Goal: Task Accomplishment & Management: Manage account settings

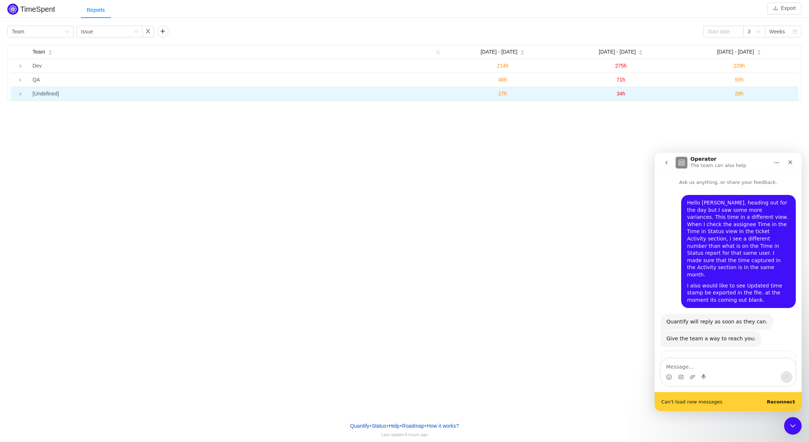
scroll to position [26, 0]
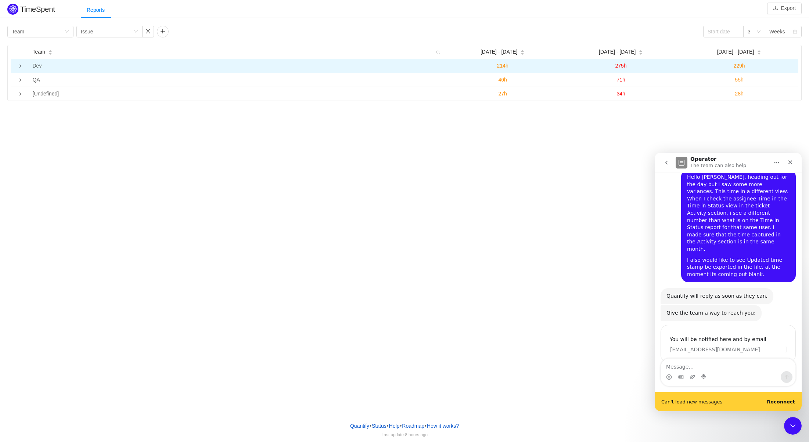
click at [19, 66] on icon "icon: right" at bounding box center [20, 66] width 4 height 4
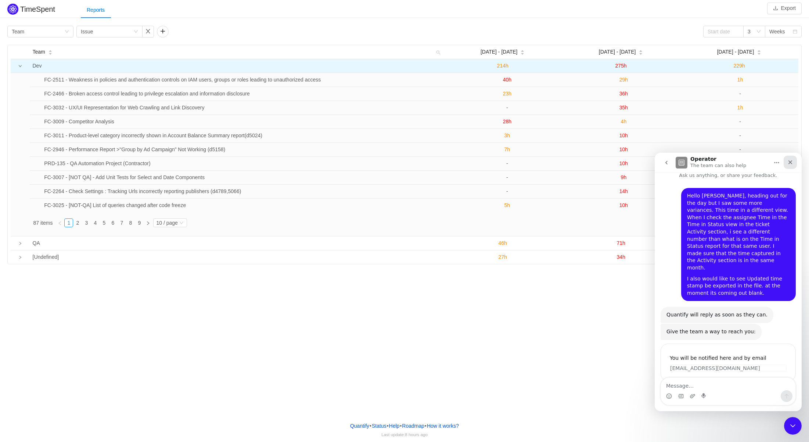
scroll to position [7, 0]
click at [791, 160] on icon "Close" at bounding box center [790, 162] width 6 height 6
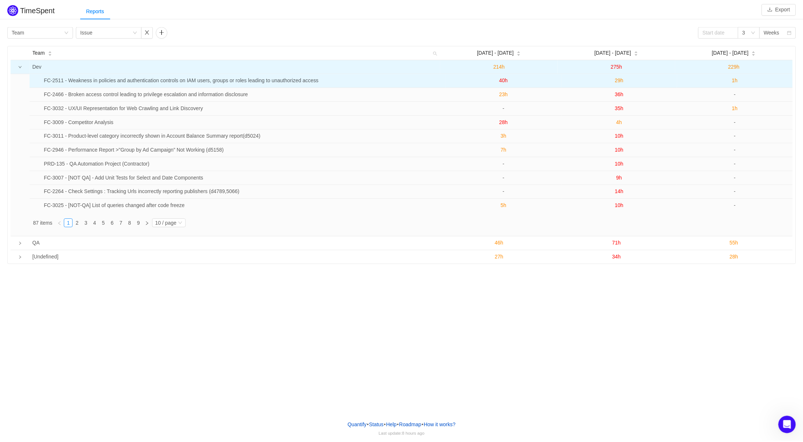
scroll to position [0, 0]
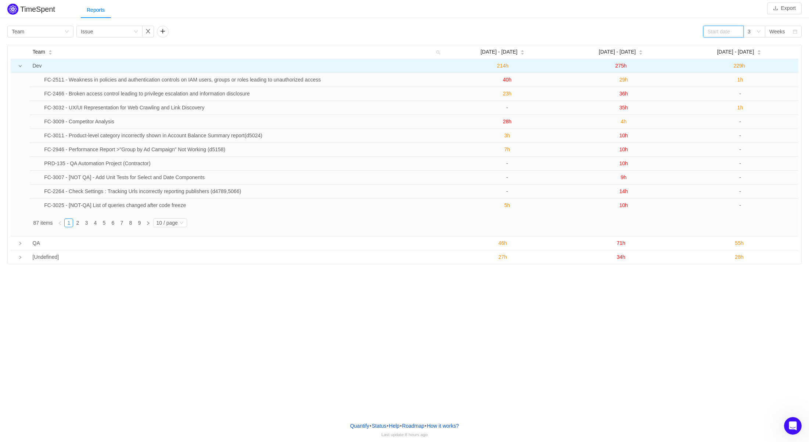
click at [726, 31] on input at bounding box center [723, 32] width 40 height 12
click at [714, 32] on link at bounding box center [717, 32] width 7 height 15
click at [774, 62] on div "1" at bounding box center [773, 59] width 9 height 9
type input "2025-08-01"
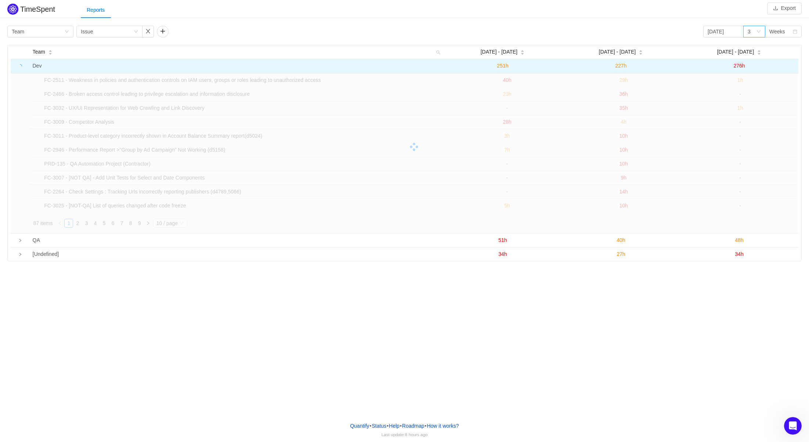
click at [760, 33] on div "3" at bounding box center [754, 32] width 22 height 12
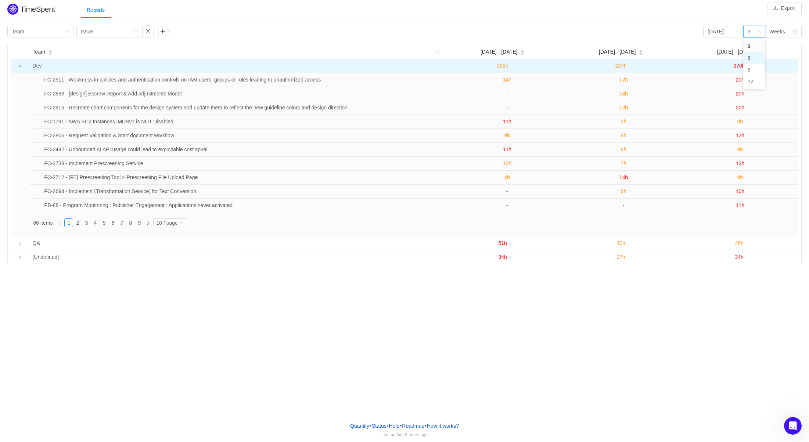
click at [757, 56] on li "6" at bounding box center [754, 58] width 22 height 12
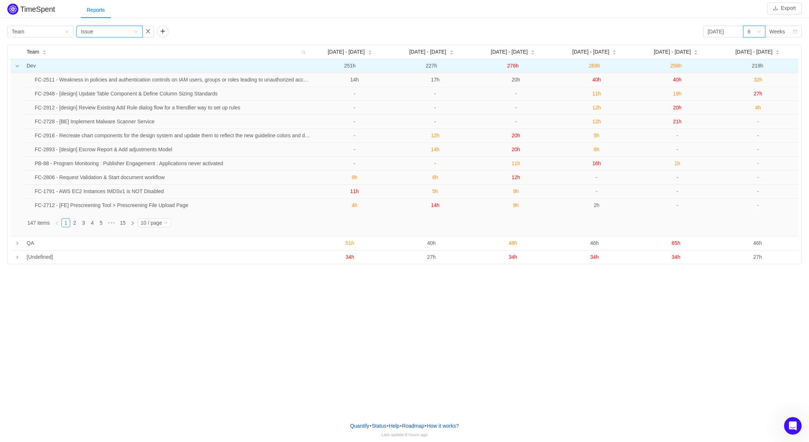
click at [91, 33] on div "Issue" at bounding box center [87, 31] width 12 height 11
click at [96, 80] on li "Epic" at bounding box center [109, 82] width 66 height 12
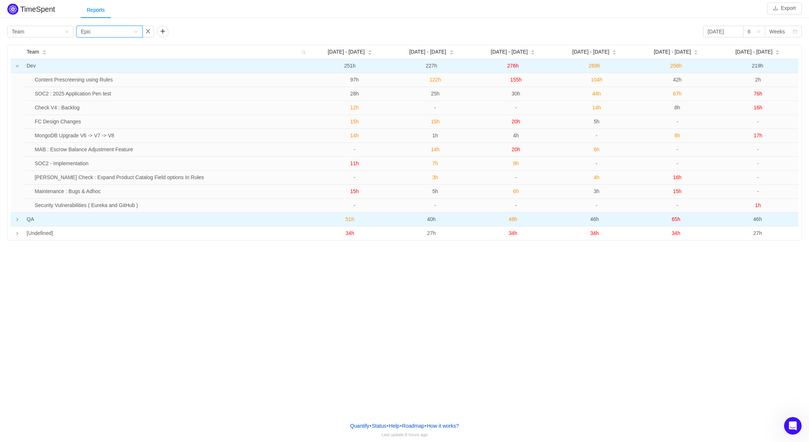
click at [17, 221] on icon "icon: right" at bounding box center [18, 219] width 2 height 3
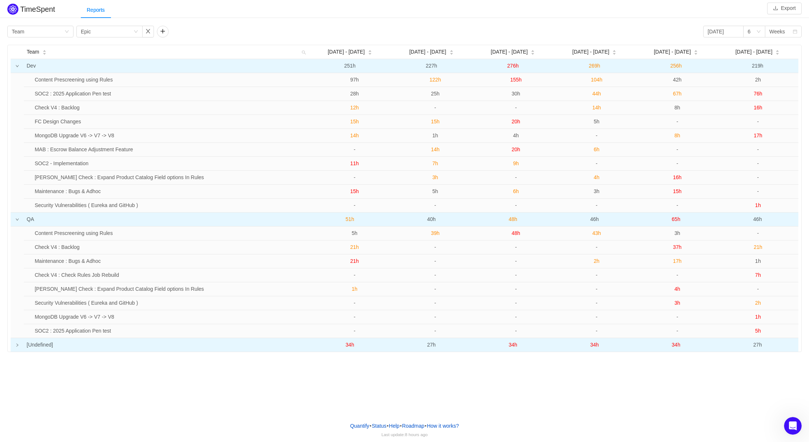
click at [18, 346] on icon "icon: right" at bounding box center [17, 345] width 4 height 4
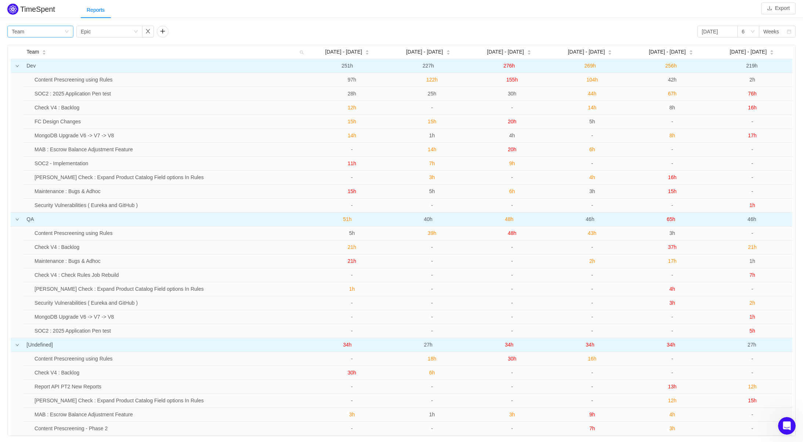
click at [45, 36] on div "Group by Team" at bounding box center [38, 31] width 53 height 11
click at [215, 34] on div "Group by Team Group by Epic 2025-08-01 6 Weeks" at bounding box center [401, 32] width 788 height 12
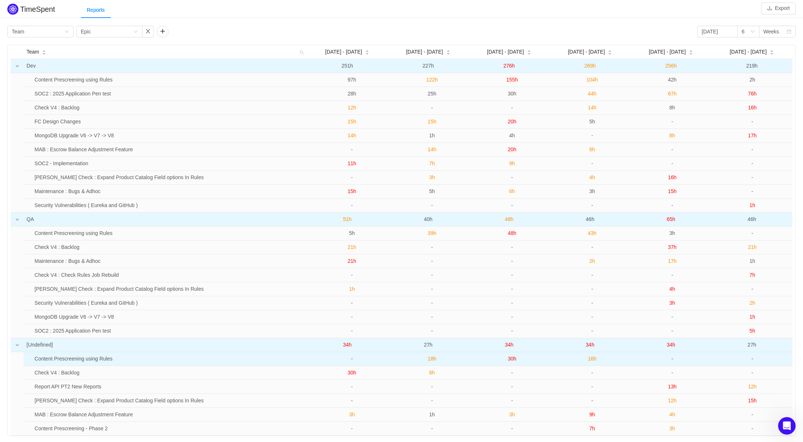
click at [85, 364] on td "Content Prescreening using Rules" at bounding box center [172, 359] width 280 height 14
click at [85, 361] on td "Content Prescreening using Rules" at bounding box center [172, 359] width 280 height 14
click at [510, 358] on span "30h" at bounding box center [512, 359] width 8 height 6
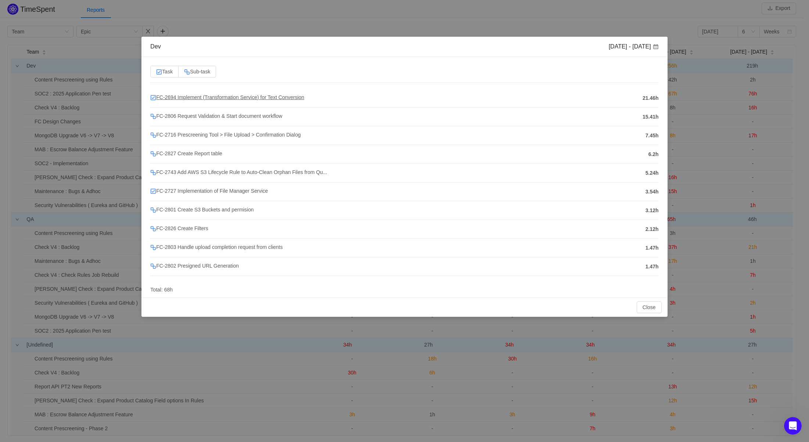
click at [231, 98] on span "FC-2694 Implement (Transformation Service) for Text Conversion" at bounding box center [227, 97] width 154 height 6
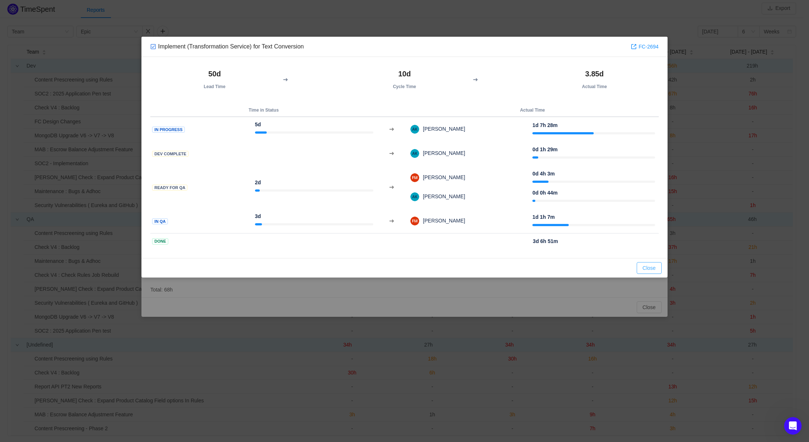
click at [645, 270] on button "Close" at bounding box center [648, 268] width 25 height 12
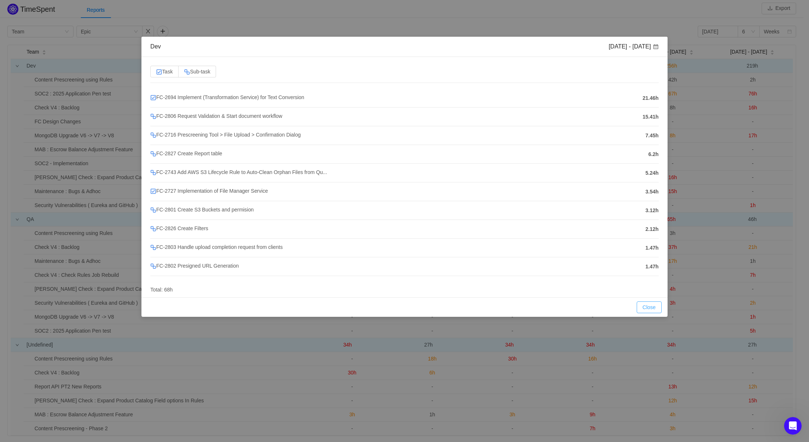
click at [648, 306] on button "Close" at bounding box center [648, 307] width 25 height 12
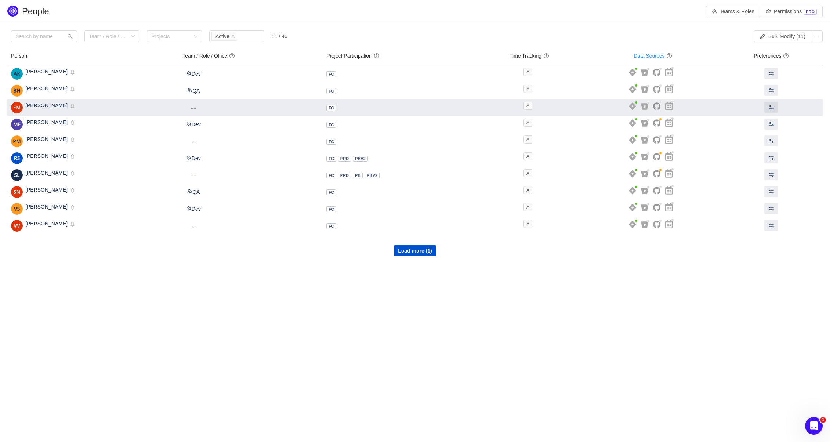
click at [205, 108] on span "Dynamic ----" at bounding box center [193, 108] width 22 height 8
click at [196, 108] on small "----" at bounding box center [194, 108] width 6 height 4
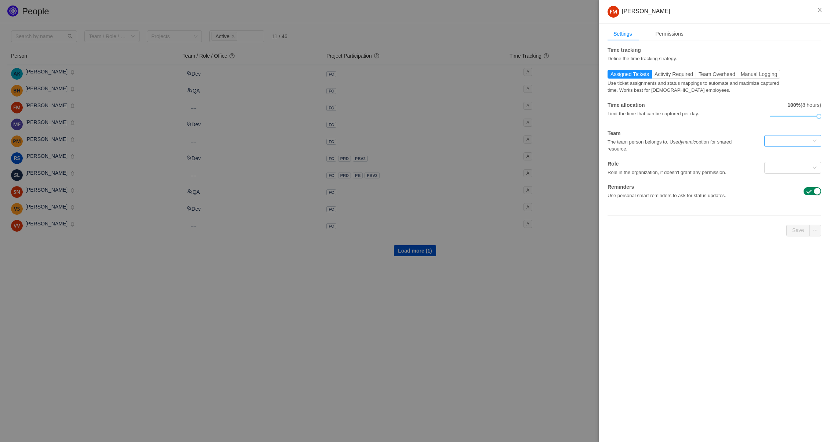
click at [781, 141] on div at bounding box center [790, 140] width 43 height 11
click at [127, 295] on div at bounding box center [415, 221] width 830 height 442
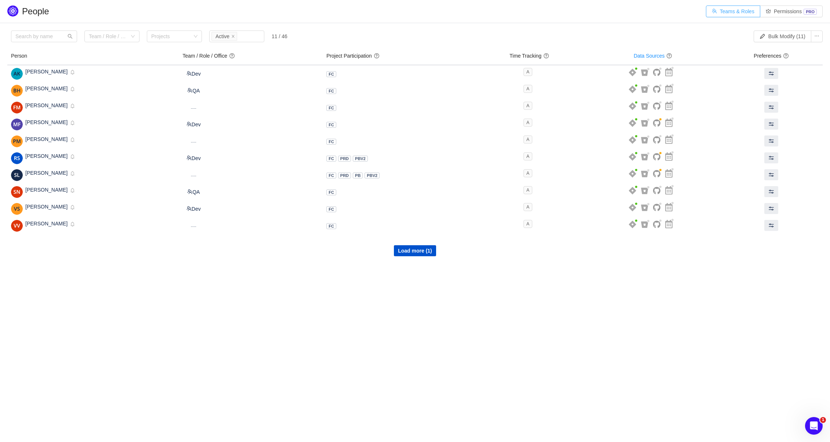
click at [741, 10] on button "Teams & Roles" at bounding box center [733, 12] width 54 height 12
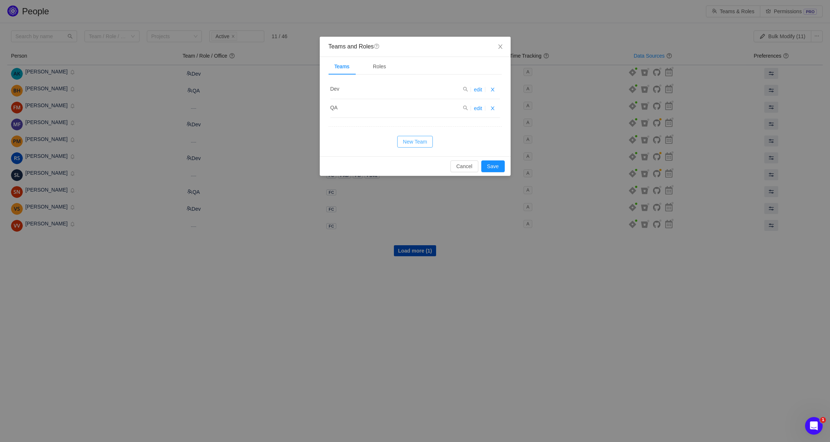
click at [427, 140] on button "New Team" at bounding box center [415, 142] width 36 height 12
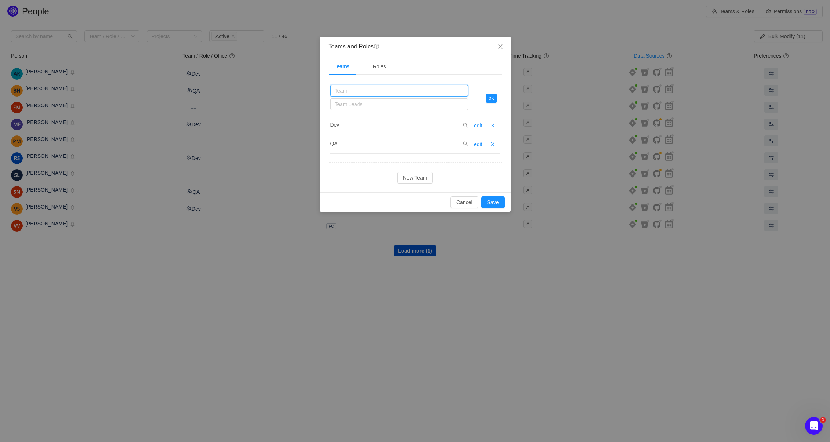
click at [357, 95] on input "text" at bounding box center [399, 91] width 138 height 12
type input "Product"
click at [351, 170] on div "Product Product Team Leads ok Dev edit QA edit New Team" at bounding box center [415, 131] width 173 height 103
click at [490, 98] on button "ok" at bounding box center [491, 98] width 11 height 9
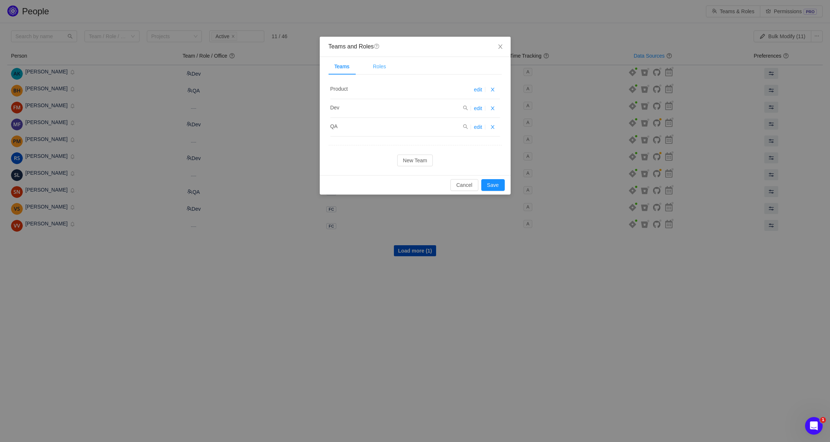
click at [384, 69] on div "Roles" at bounding box center [379, 66] width 25 height 17
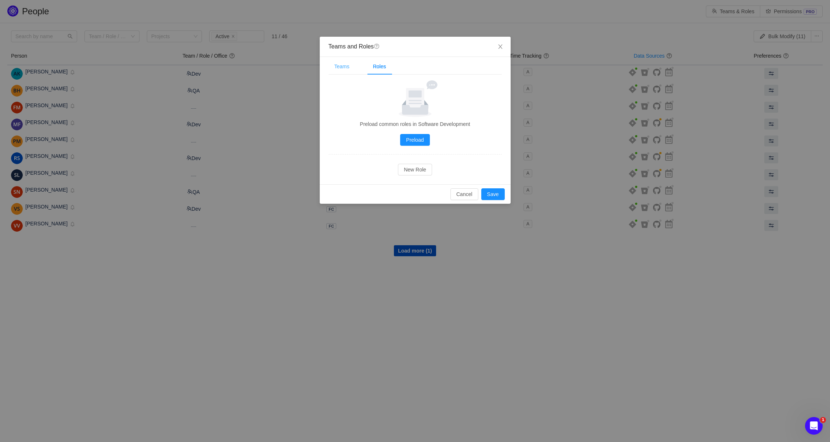
click at [344, 69] on div "Teams" at bounding box center [342, 66] width 27 height 17
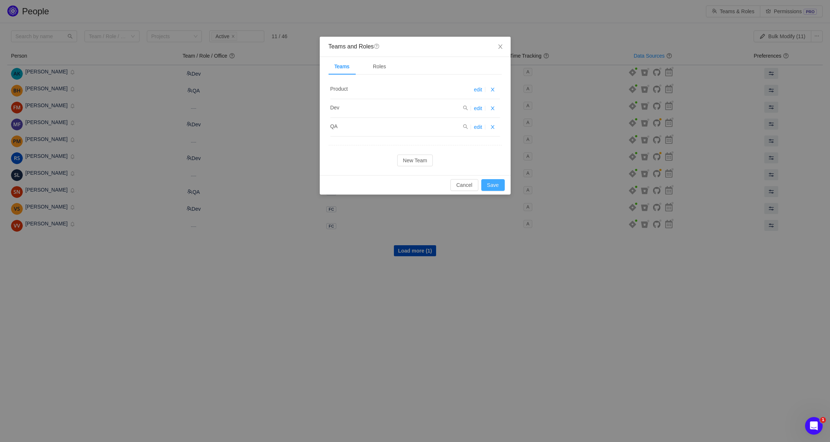
click at [495, 184] on button "Save" at bounding box center [493, 185] width 24 height 12
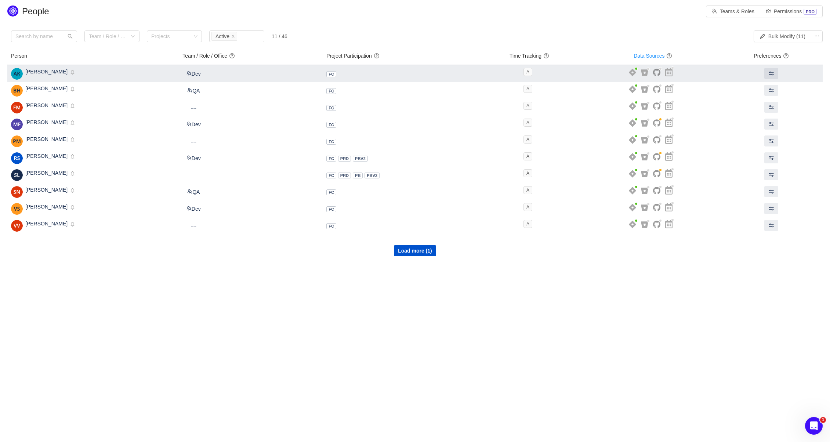
click at [47, 75] on span "[PERSON_NAME]" at bounding box center [46, 72] width 42 height 6
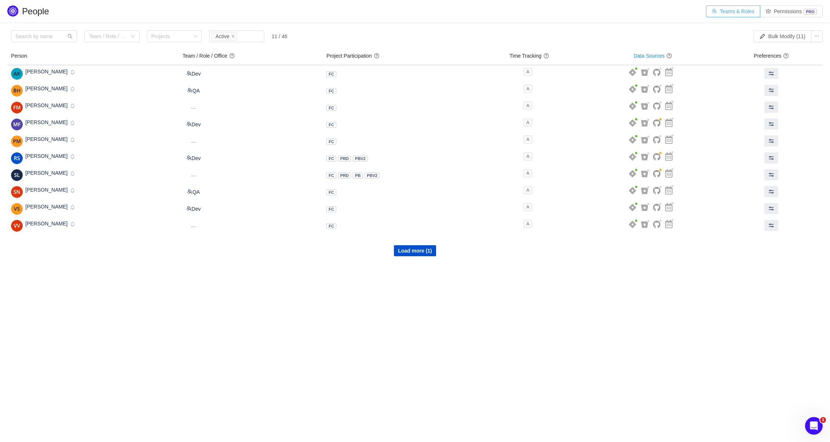
click at [727, 14] on button "Teams & Roles" at bounding box center [733, 12] width 54 height 12
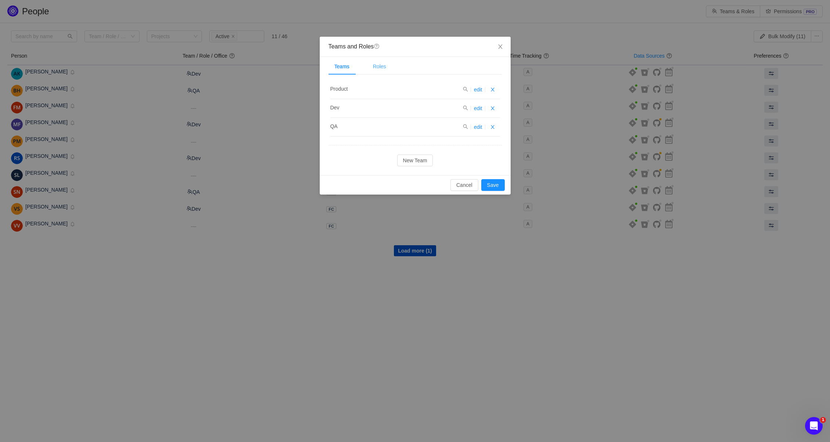
click at [373, 72] on div "Roles" at bounding box center [379, 66] width 25 height 17
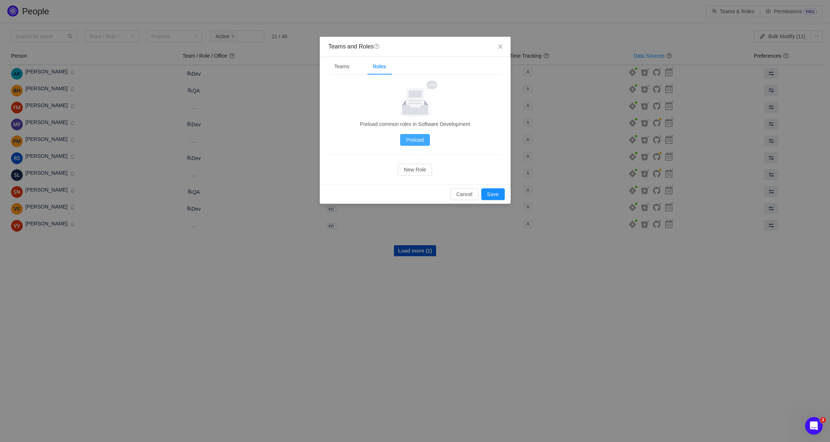
click at [422, 142] on button "Preload" at bounding box center [414, 140] width 29 height 12
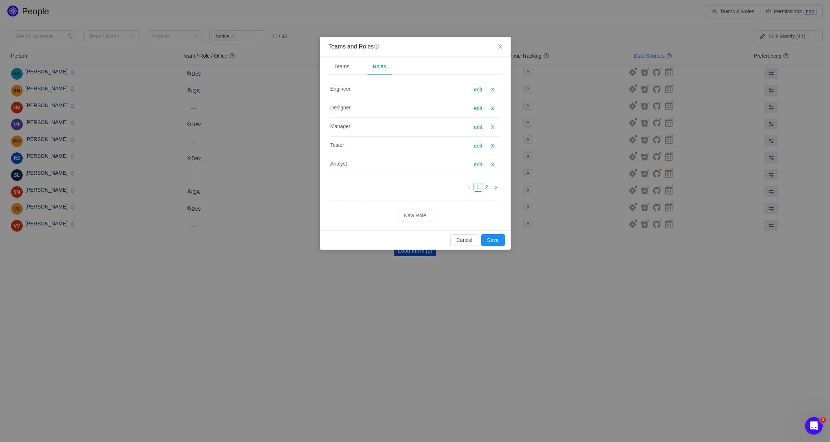
click at [478, 164] on link "edit" at bounding box center [478, 165] width 8 height 6
click at [483, 164] on li "edit" at bounding box center [479, 164] width 11 height 8
click at [487, 186] on link "2" at bounding box center [487, 187] width 8 height 8
click at [423, 213] on button "New Role" at bounding box center [415, 216] width 34 height 12
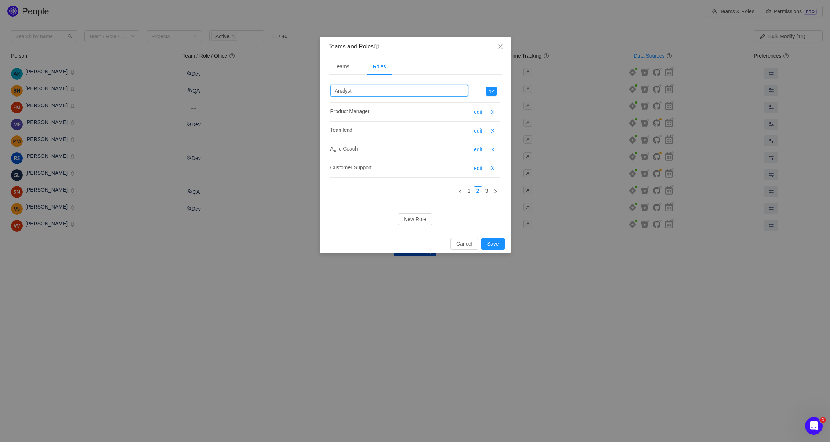
click at [376, 93] on input "Analyst" at bounding box center [399, 91] width 138 height 12
click at [489, 92] on button "ok" at bounding box center [491, 91] width 11 height 9
click at [492, 90] on button "ok" at bounding box center [491, 91] width 11 height 9
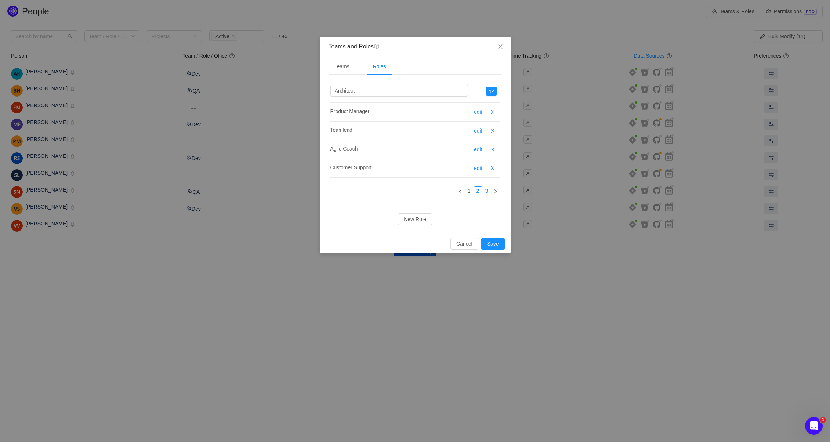
click at [485, 191] on link "3" at bounding box center [487, 191] width 8 height 8
type input "System Operator"
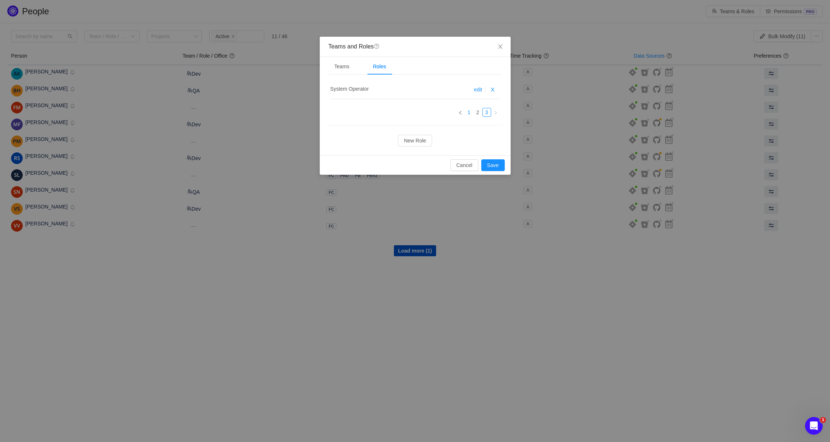
click at [468, 111] on link "1" at bounding box center [469, 112] width 8 height 8
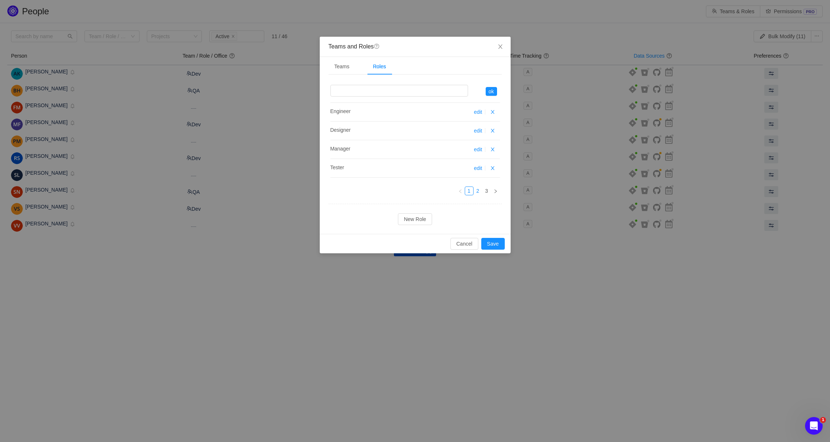
click at [478, 190] on link "2" at bounding box center [478, 191] width 8 height 8
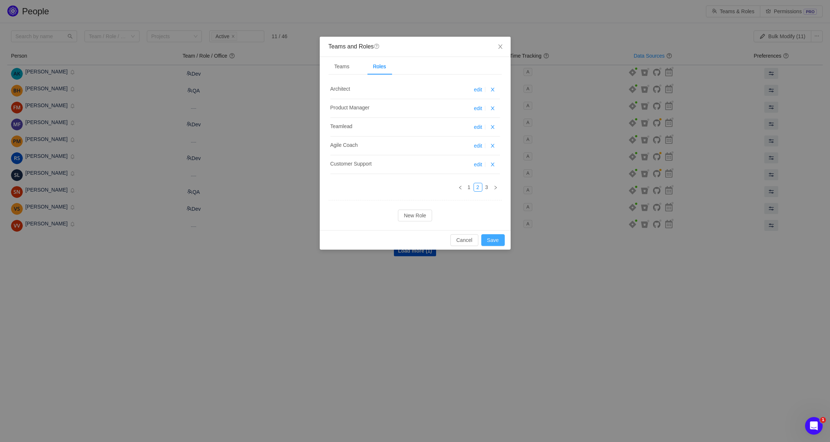
click at [493, 245] on button "Save" at bounding box center [493, 240] width 24 height 12
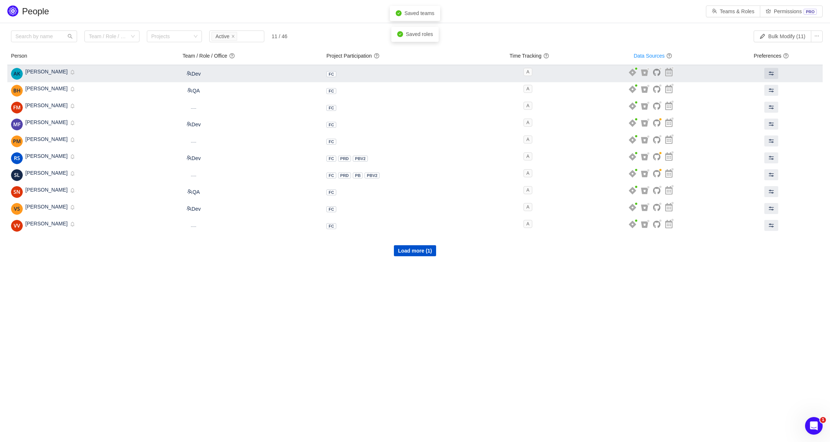
click at [119, 76] on div "Artem Khrienov Inactive Disabled" at bounding box center [93, 74] width 164 height 12
click at [36, 73] on span "[PERSON_NAME]" at bounding box center [46, 72] width 42 height 6
click at [39, 71] on span "[PERSON_NAME]" at bounding box center [46, 72] width 42 height 6
click at [41, 72] on span "[PERSON_NAME]" at bounding box center [46, 72] width 42 height 6
click at [774, 72] on span at bounding box center [772, 74] width 6 height 6
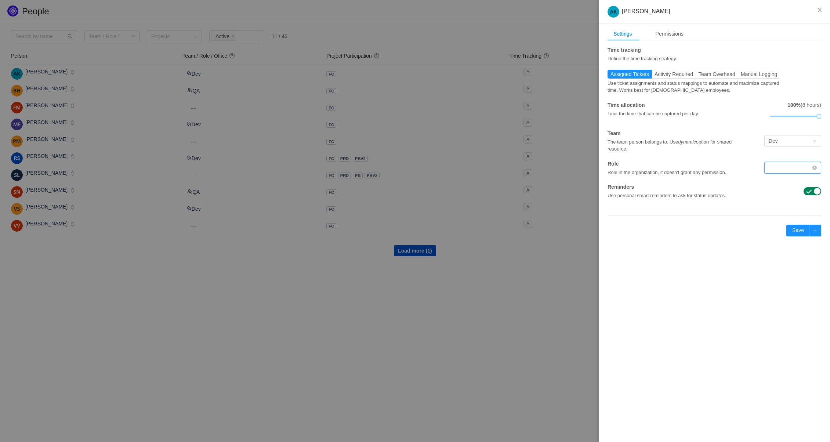
click at [794, 169] on div at bounding box center [790, 167] width 43 height 11
click at [789, 230] on li "Architect" at bounding box center [792, 230] width 57 height 12
click at [800, 231] on button "Save" at bounding box center [799, 231] width 24 height 12
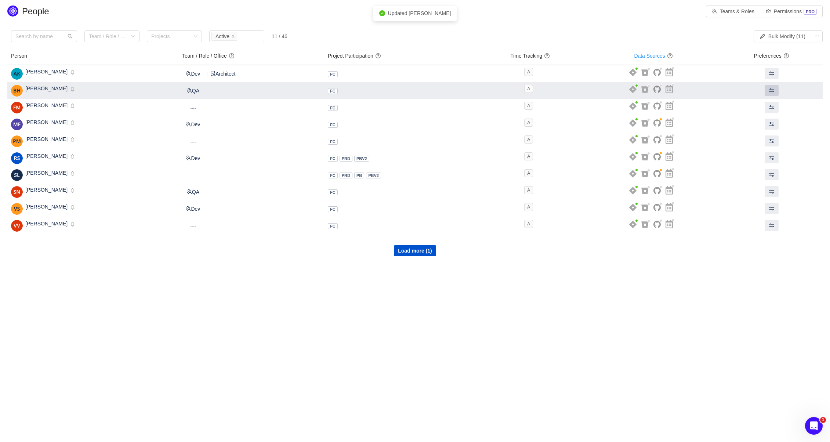
click at [775, 91] on span at bounding box center [772, 90] width 6 height 6
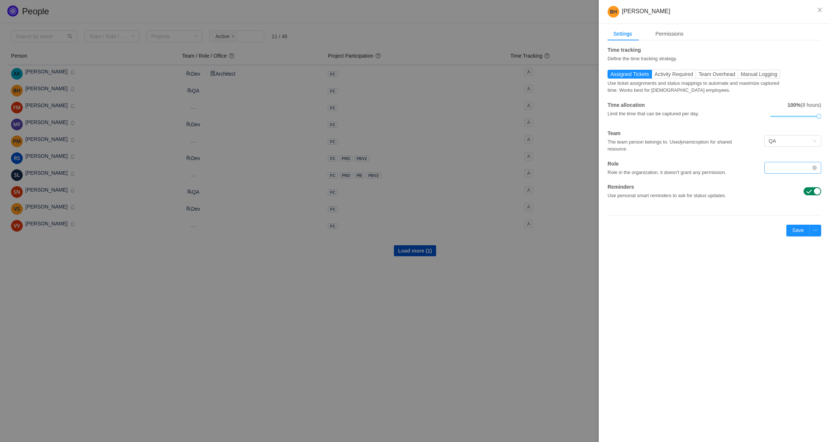
click at [790, 168] on div at bounding box center [790, 167] width 43 height 11
click at [799, 167] on div at bounding box center [790, 167] width 43 height 11
click at [788, 218] on li "Tester" at bounding box center [792, 218] width 57 height 12
click at [798, 226] on button "Save" at bounding box center [799, 231] width 24 height 12
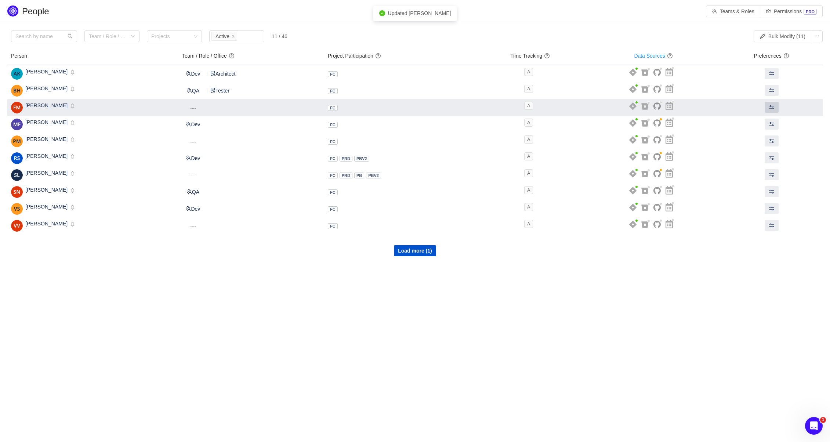
click at [771, 107] on span at bounding box center [772, 107] width 6 height 6
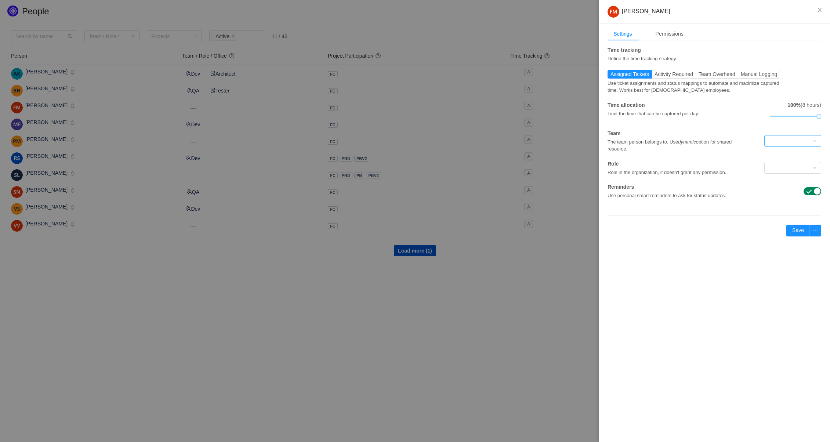
click at [790, 141] on div at bounding box center [790, 140] width 43 height 11
click at [781, 169] on li "Product" at bounding box center [792, 168] width 57 height 12
click at [779, 167] on div at bounding box center [790, 167] width 43 height 11
click at [801, 224] on li "Product Manager" at bounding box center [792, 223] width 57 height 12
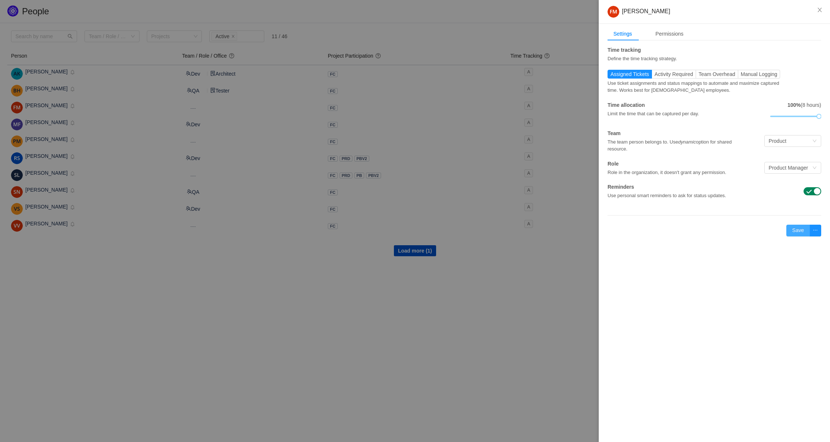
click at [799, 231] on button "Save" at bounding box center [799, 231] width 24 height 12
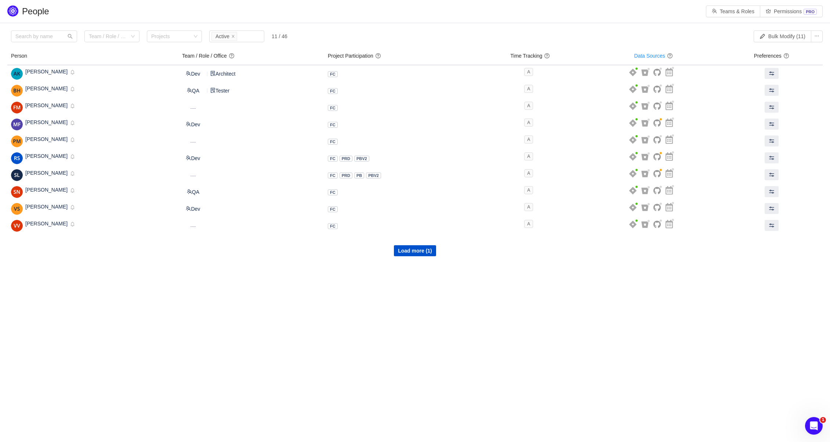
scroll to position [0, 0]
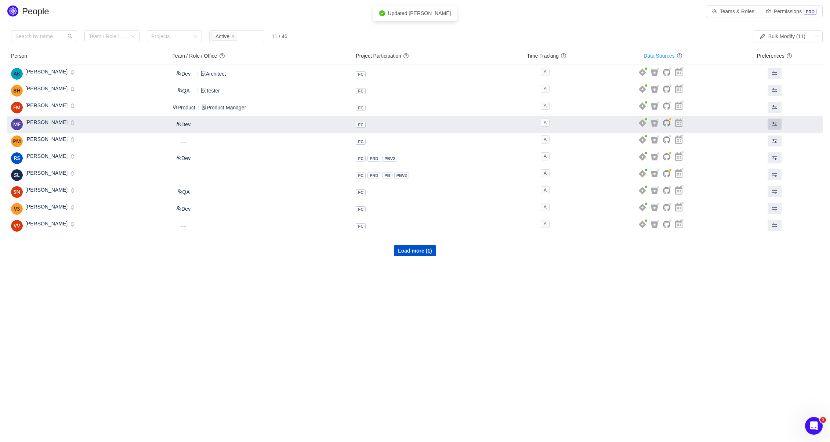
click at [773, 126] on button at bounding box center [775, 124] width 14 height 11
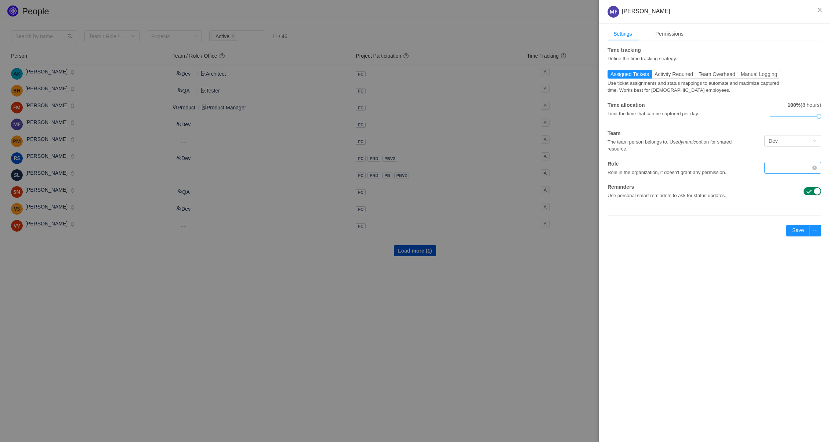
click at [796, 163] on div at bounding box center [790, 167] width 43 height 11
click at [798, 229] on li "Teamlead" at bounding box center [792, 229] width 57 height 12
click at [801, 231] on button "Save" at bounding box center [799, 231] width 24 height 12
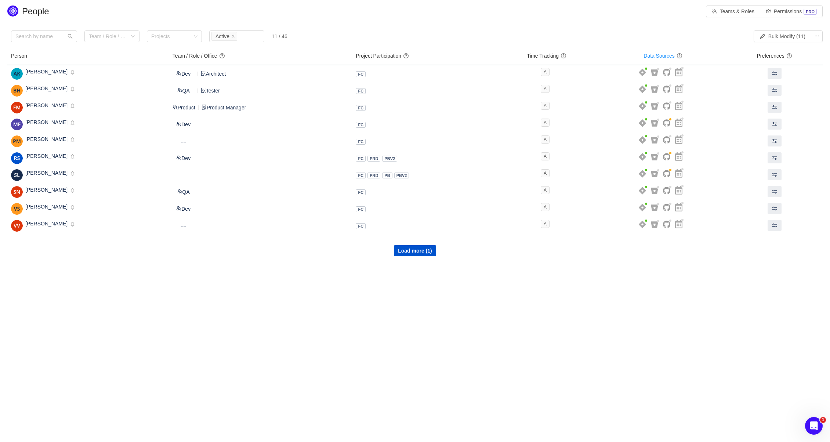
scroll to position [0, 0]
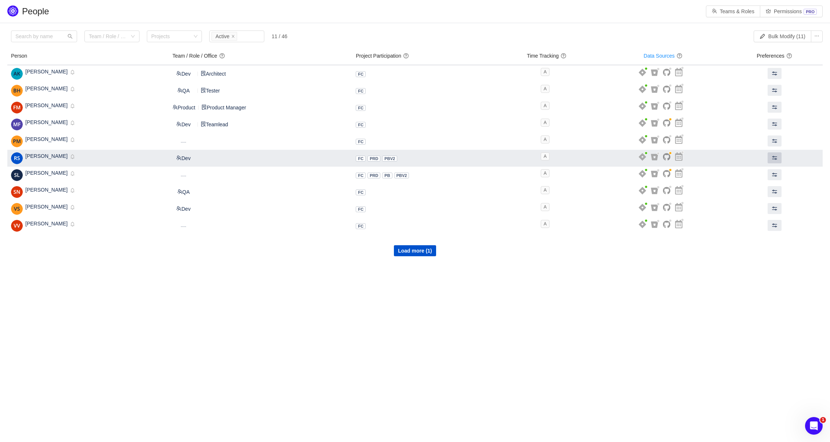
click at [778, 156] on span at bounding box center [775, 158] width 6 height 6
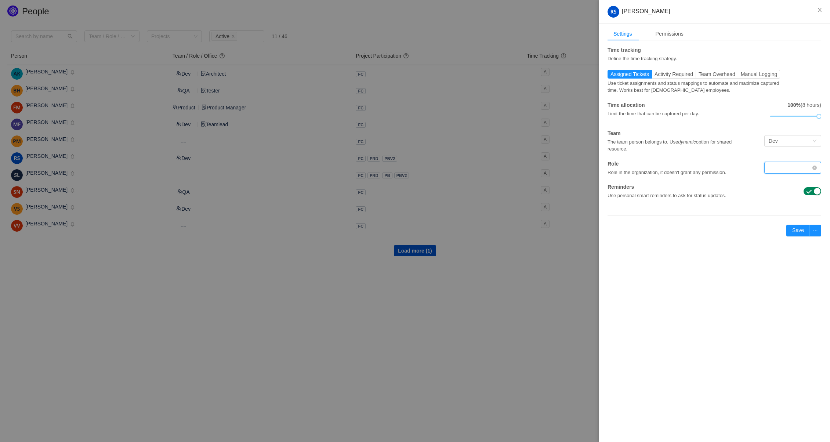
click at [783, 162] on div at bounding box center [790, 167] width 43 height 11
click at [792, 198] on li "Manager" at bounding box center [792, 201] width 57 height 12
click at [794, 231] on button "Save" at bounding box center [799, 231] width 24 height 12
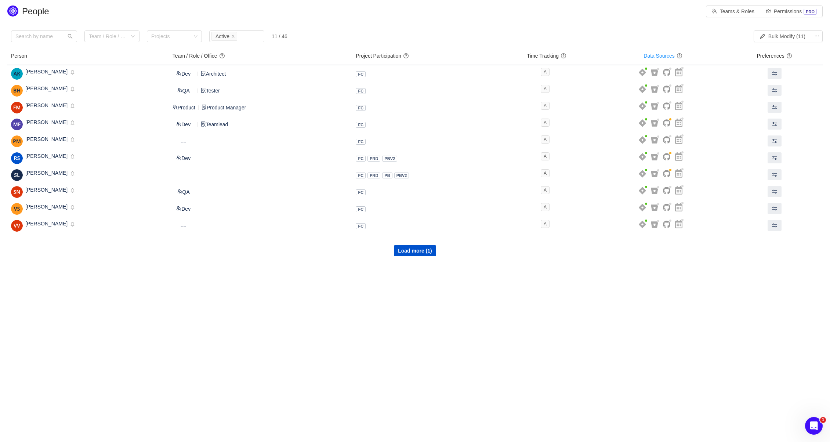
scroll to position [0, 0]
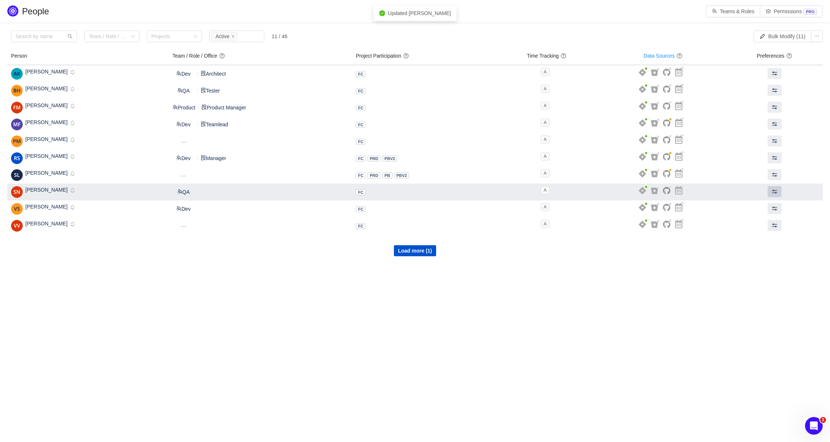
click at [776, 191] on span at bounding box center [775, 192] width 6 height 6
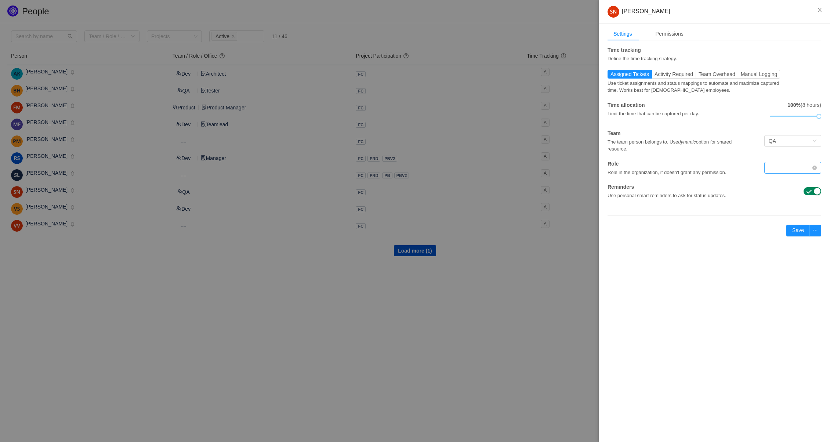
click at [799, 169] on div at bounding box center [790, 167] width 43 height 11
click at [777, 216] on li "Tester" at bounding box center [792, 218] width 57 height 12
click at [795, 232] on button "Save" at bounding box center [799, 231] width 24 height 12
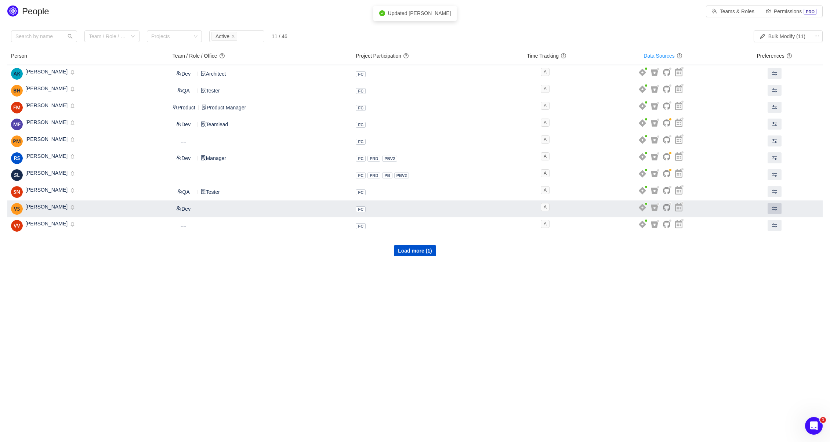
click at [781, 207] on button at bounding box center [775, 208] width 14 height 11
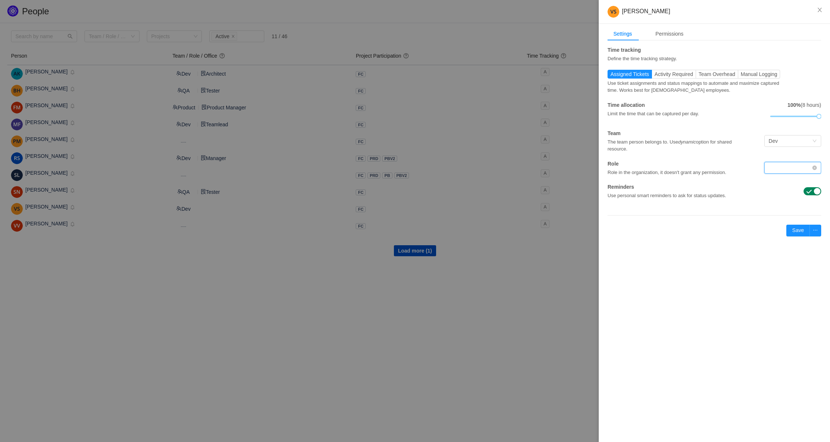
click at [787, 170] on div at bounding box center [790, 167] width 43 height 11
click at [791, 184] on li "Engineer" at bounding box center [792, 183] width 57 height 12
click at [797, 227] on button "Save" at bounding box center [799, 231] width 24 height 12
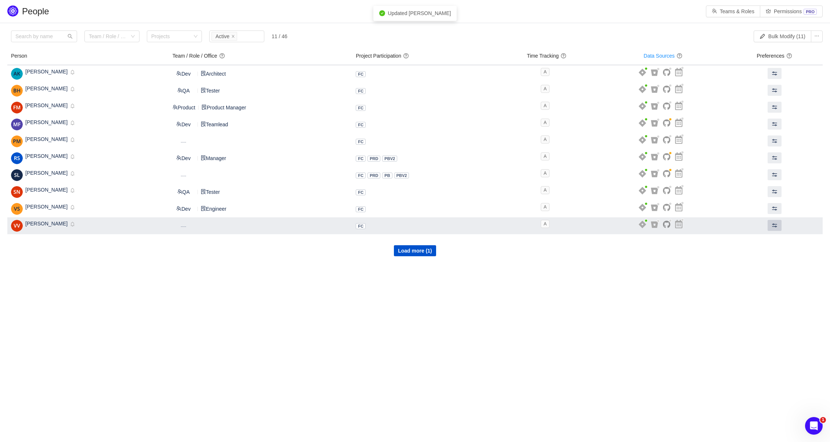
click at [777, 227] on span at bounding box center [775, 226] width 6 height 6
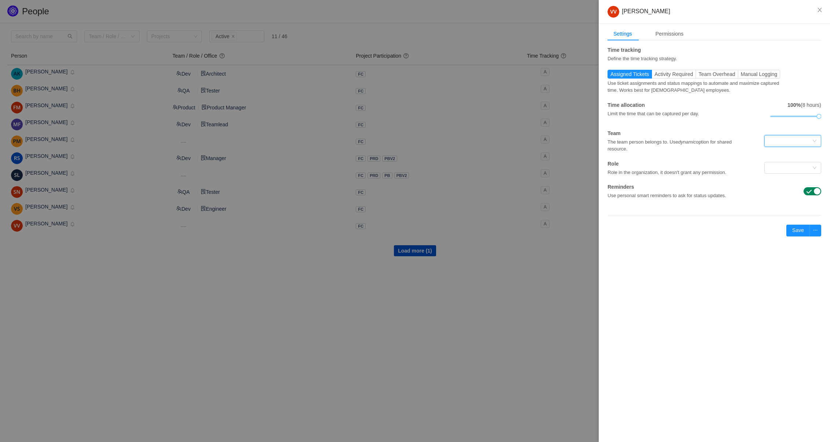
click at [785, 141] on div at bounding box center [790, 140] width 43 height 11
click at [742, 235] on div "Apply retroactively Sep 2025 Save" at bounding box center [715, 231] width 214 height 12
click at [781, 142] on div at bounding box center [790, 140] width 43 height 11
click at [782, 168] on li "Product" at bounding box center [792, 168] width 57 height 12
click at [781, 167] on div at bounding box center [790, 167] width 43 height 11
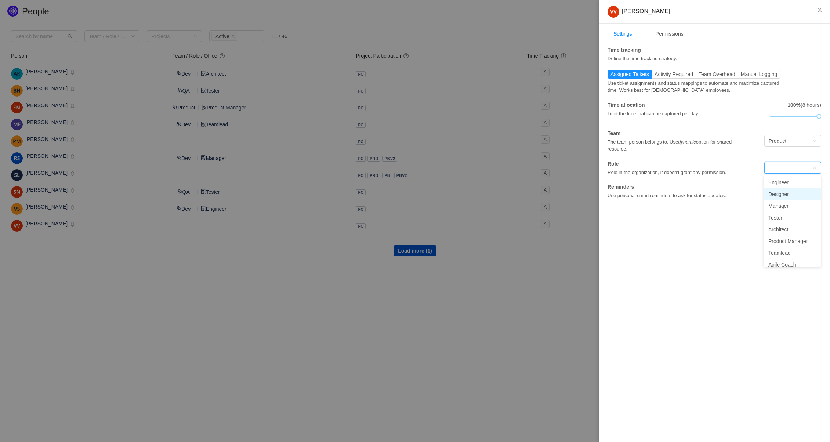
click at [786, 194] on li "Designer" at bounding box center [792, 194] width 57 height 12
click at [796, 145] on div "Product" at bounding box center [790, 140] width 43 height 11
click at [792, 154] on li "Dev" at bounding box center [792, 156] width 57 height 12
click at [799, 231] on button "Save" at bounding box center [799, 231] width 24 height 12
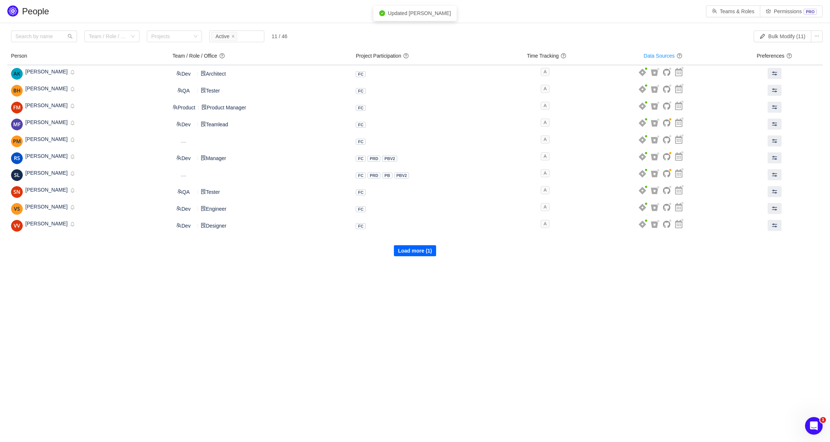
click at [416, 255] on button "Load more (1)" at bounding box center [415, 250] width 42 height 11
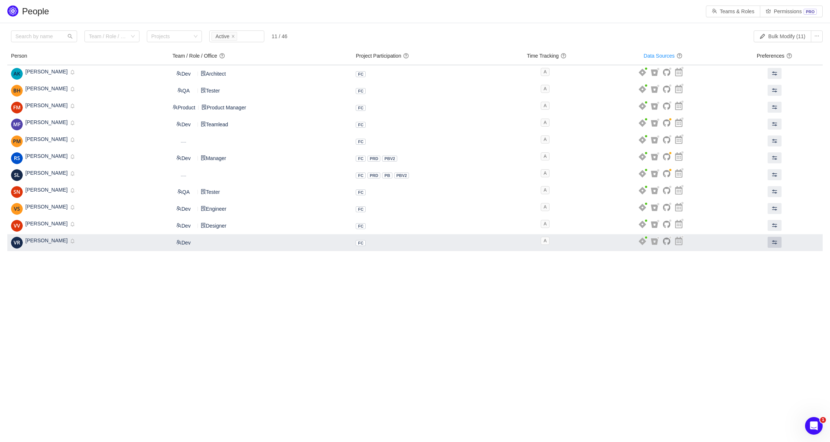
click at [775, 241] on span at bounding box center [775, 242] width 6 height 6
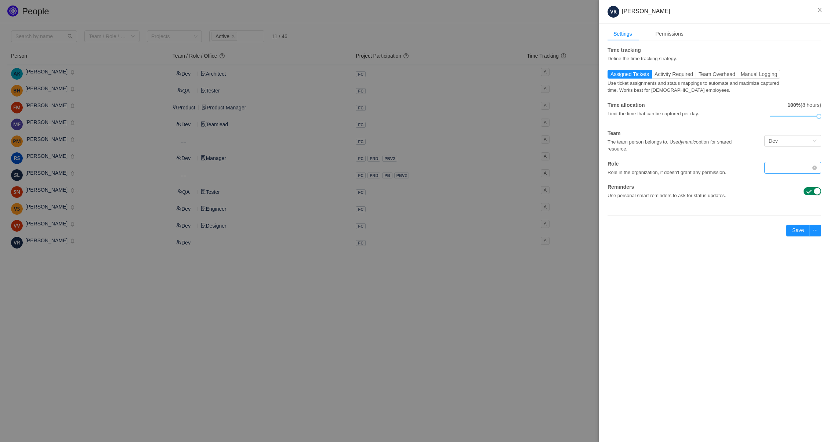
click at [789, 164] on div at bounding box center [790, 167] width 43 height 11
click at [777, 182] on li "Engineer" at bounding box center [792, 183] width 57 height 12
click at [792, 234] on button "Save" at bounding box center [799, 231] width 24 height 12
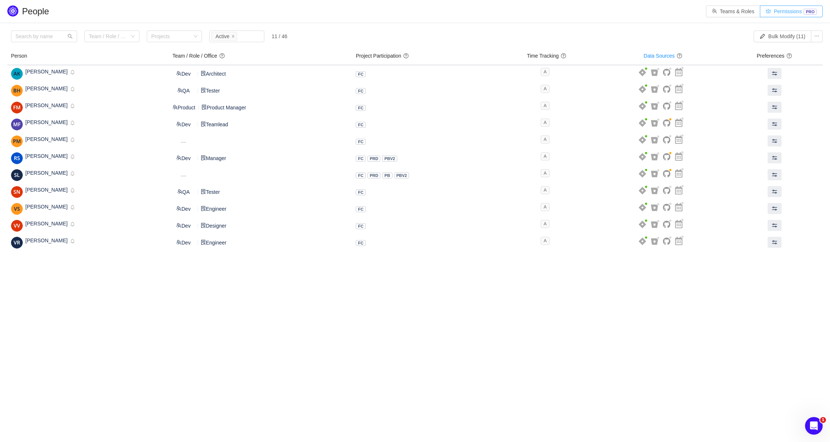
click at [766, 10] on button "Permissions PRO" at bounding box center [791, 12] width 63 height 12
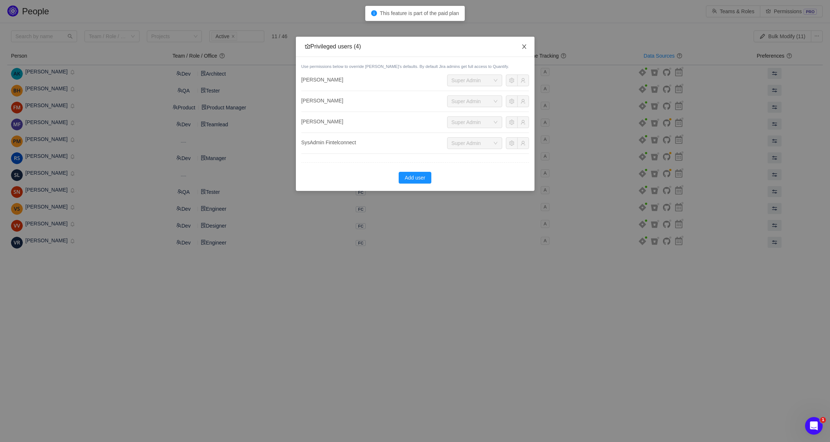
click at [522, 46] on icon "icon: close" at bounding box center [524, 47] width 6 height 6
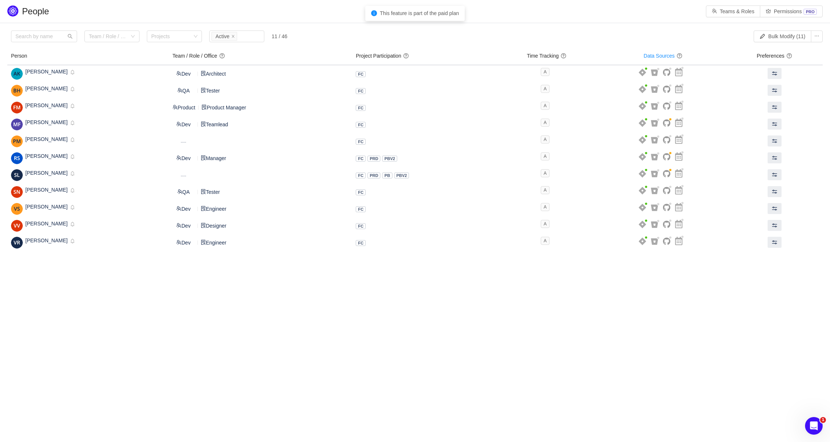
click at [186, 274] on body "People Teams & Roles Permissions PRO Please review the list of users with privi…" at bounding box center [415, 221] width 830 height 442
click at [235, 37] on icon "icon: close" at bounding box center [233, 37] width 4 height 4
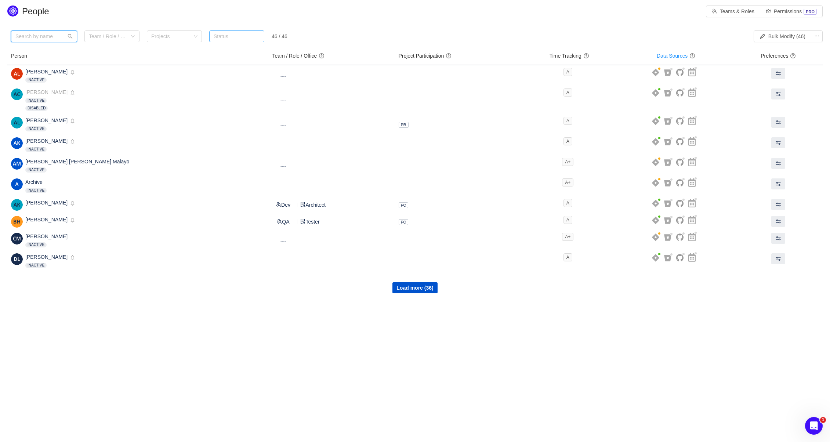
click at [50, 35] on input "text" at bounding box center [44, 36] width 66 height 12
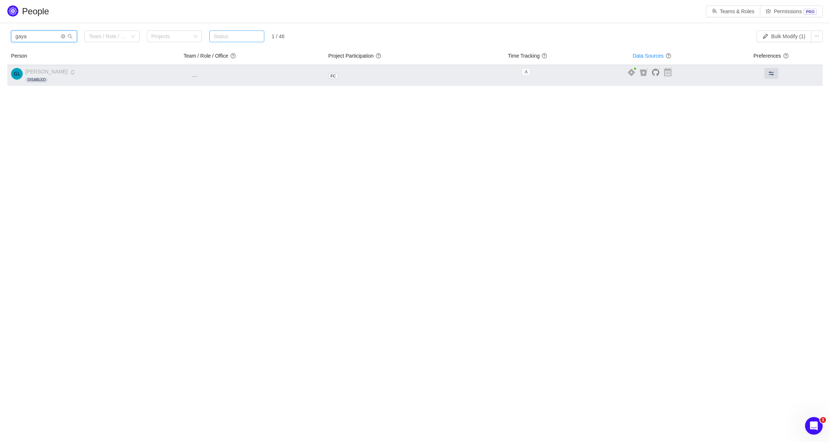
type input "gaya"
click at [44, 73] on span "[PERSON_NAME]" at bounding box center [46, 72] width 42 height 6
click at [769, 76] on span at bounding box center [772, 74] width 6 height 6
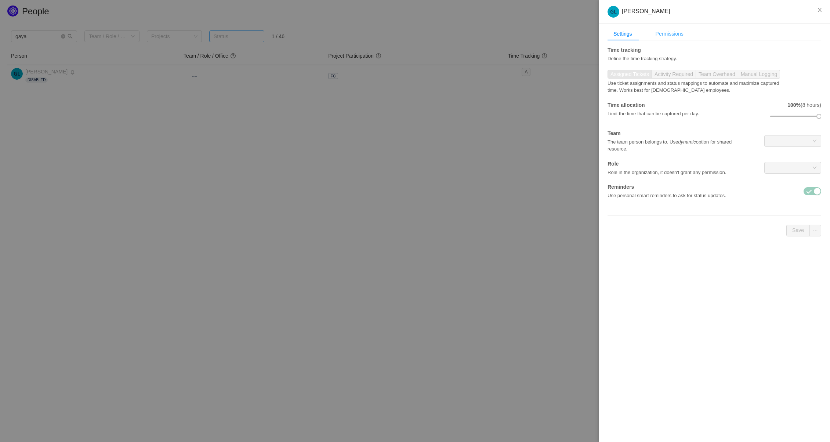
click at [682, 38] on div "Permissions" at bounding box center [670, 34] width 40 height 14
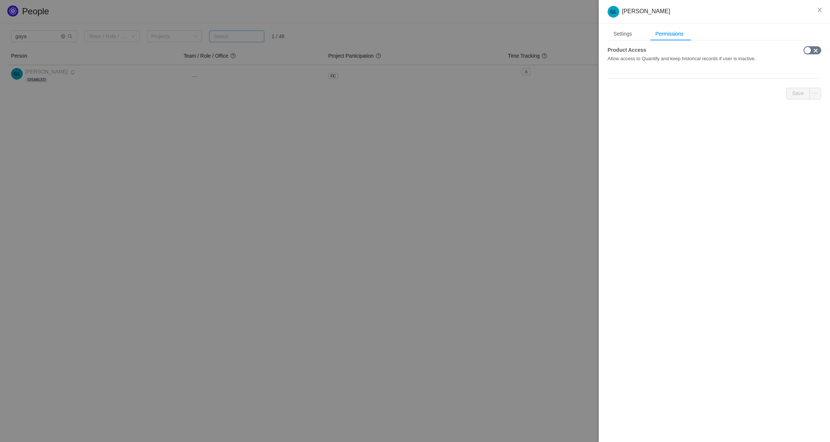
click at [811, 51] on button "button" at bounding box center [813, 50] width 18 height 8
click at [801, 92] on button "Save" at bounding box center [799, 94] width 24 height 12
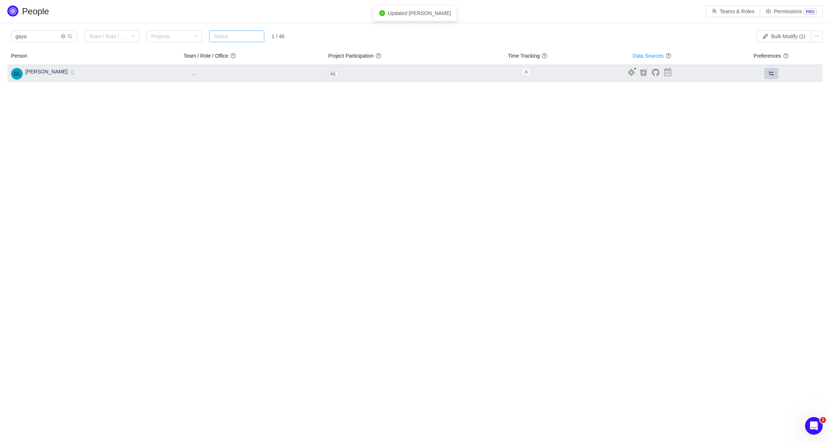
click at [771, 75] on span at bounding box center [772, 74] width 6 height 6
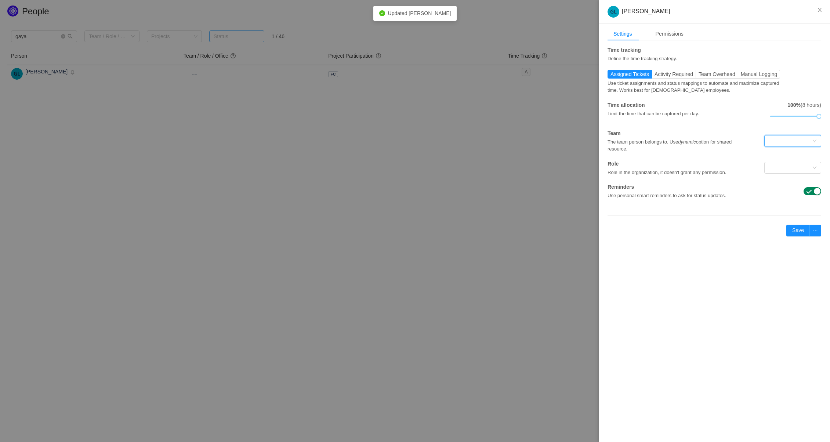
click at [781, 141] on div at bounding box center [790, 140] width 43 height 11
click at [783, 155] on li "Dev" at bounding box center [792, 156] width 57 height 12
click at [784, 140] on div "Dev" at bounding box center [790, 140] width 43 height 11
click at [783, 180] on li "QA" at bounding box center [792, 179] width 57 height 12
click at [788, 169] on div at bounding box center [790, 167] width 43 height 11
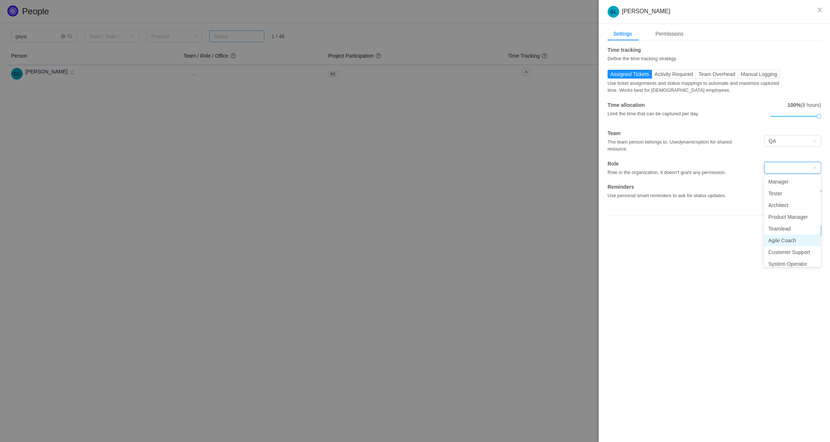
scroll to position [15, 0]
click at [787, 204] on li "Tester" at bounding box center [792, 203] width 57 height 12
click at [737, 216] on div "Settings Permissions Time tracking Define the time tracking strategy. Assigned …" at bounding box center [714, 138] width 231 height 229
click at [803, 231] on button "Save" at bounding box center [799, 231] width 24 height 12
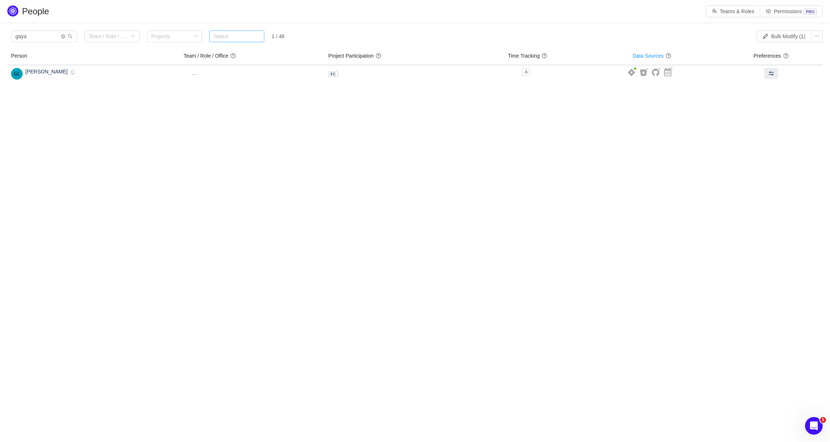
scroll to position [0, 0]
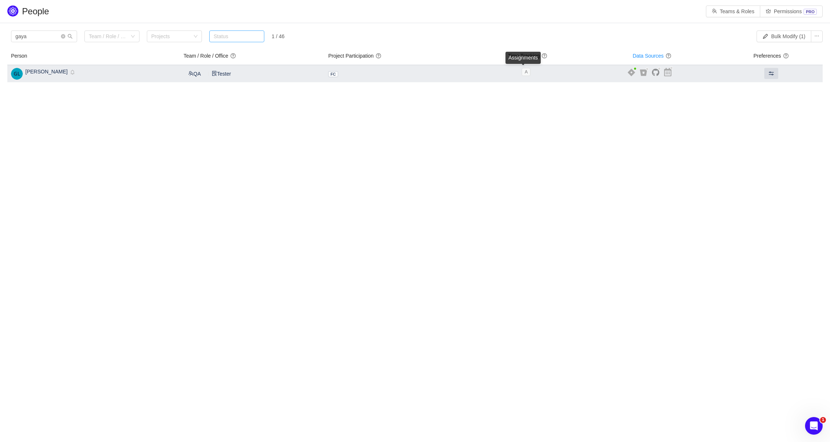
click at [523, 71] on span "A" at bounding box center [526, 72] width 9 height 8
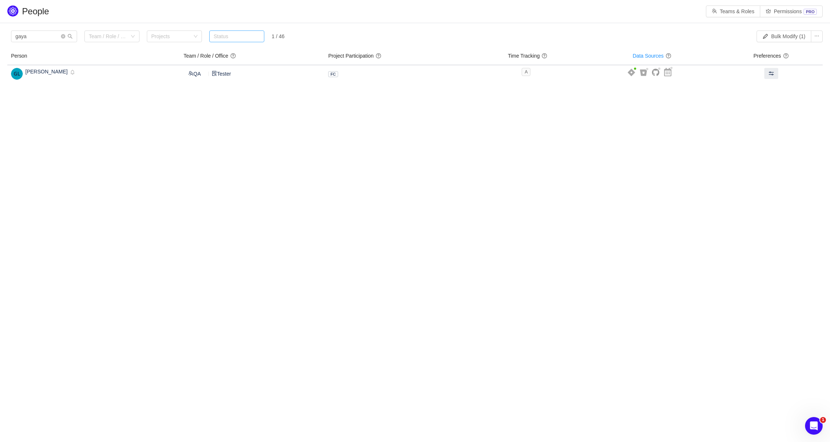
click at [544, 56] on span at bounding box center [545, 56] width 6 height 6
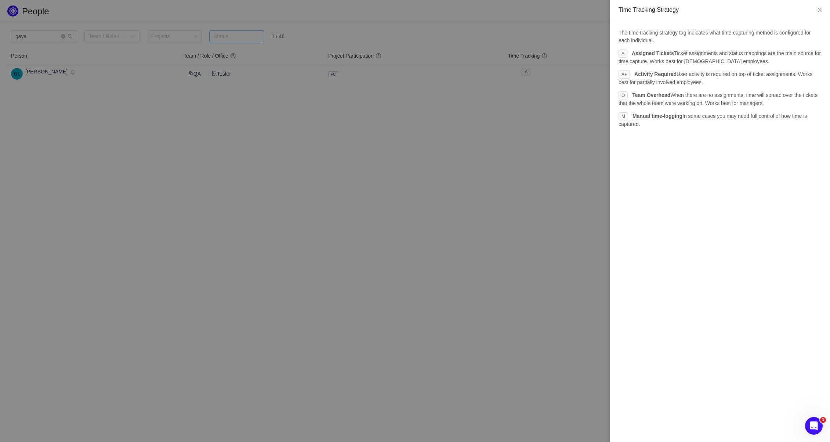
click at [542, 95] on div at bounding box center [415, 221] width 830 height 442
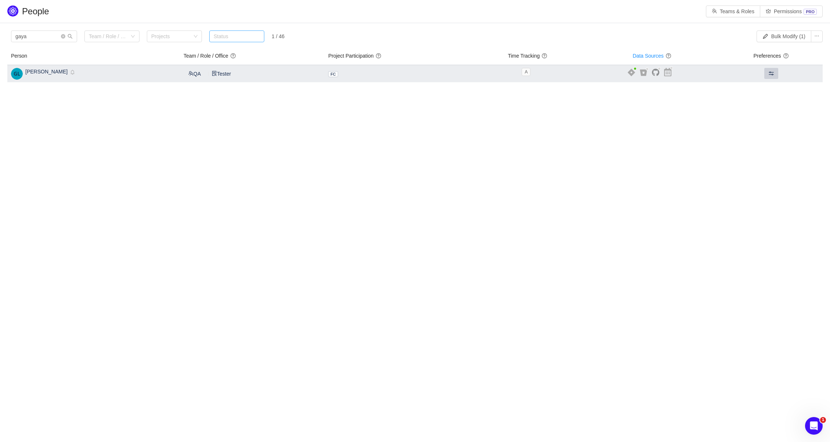
click at [765, 73] on button at bounding box center [772, 73] width 14 height 11
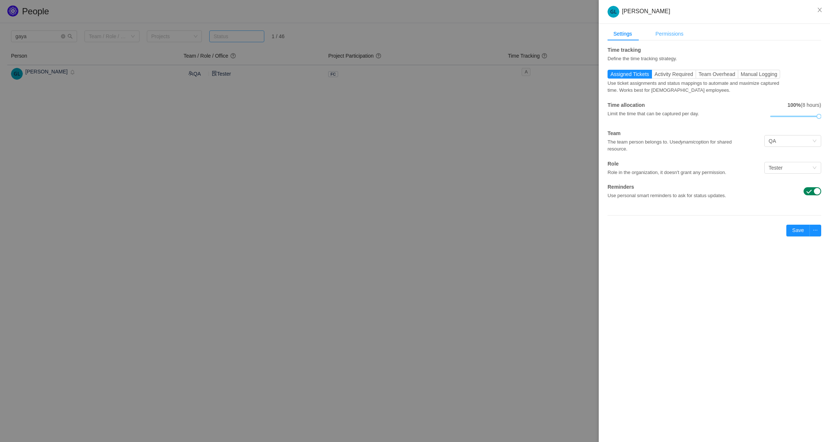
click at [661, 38] on div "Permissions" at bounding box center [670, 34] width 40 height 14
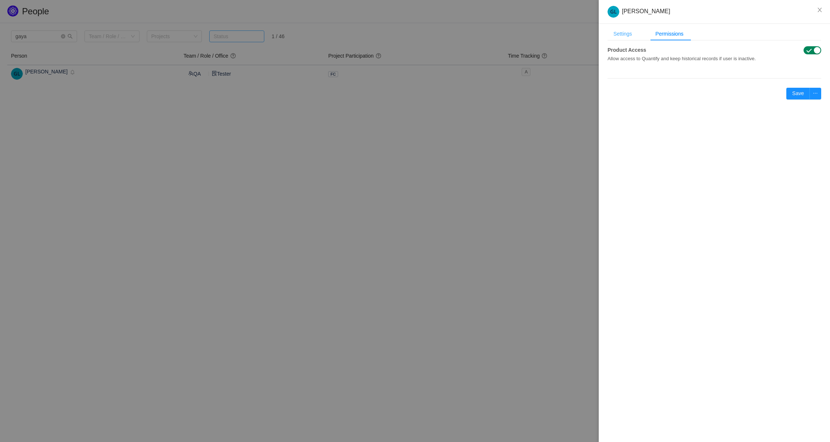
click at [631, 34] on div "Settings" at bounding box center [623, 34] width 30 height 14
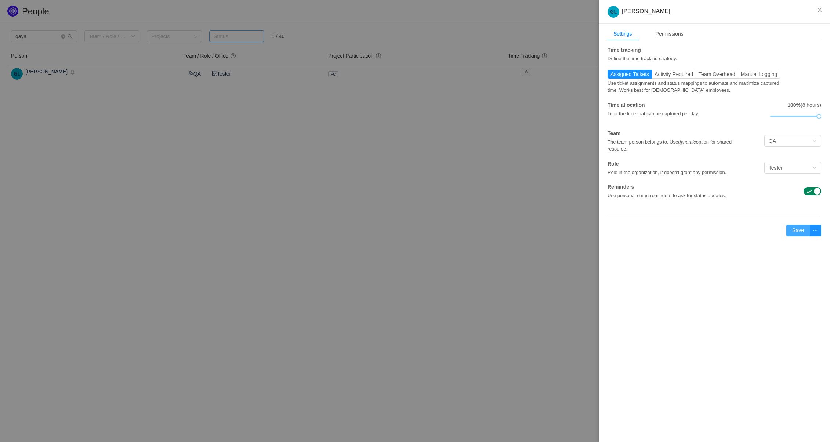
click at [801, 228] on button "Save" at bounding box center [799, 231] width 24 height 12
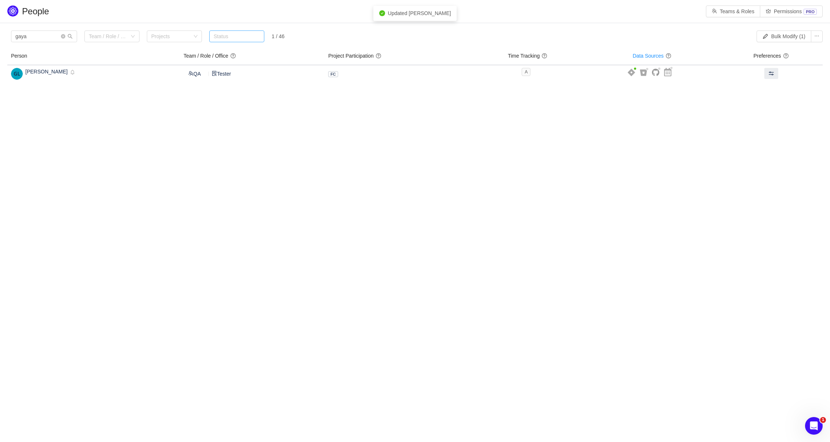
click at [443, 140] on body "People Teams & Roles Permissions PRO Please review the list of users with privi…" at bounding box center [415, 221] width 830 height 442
click at [62, 36] on icon "icon: close-circle" at bounding box center [63, 36] width 4 height 4
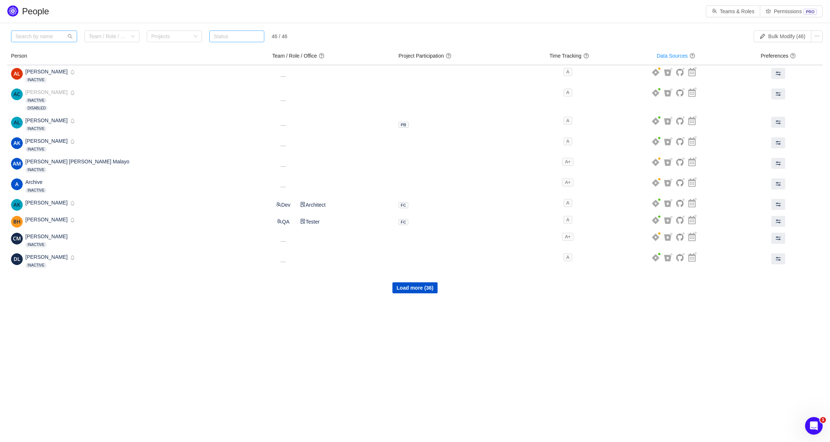
click at [228, 35] on div "Status" at bounding box center [235, 36] width 43 height 7
click at [229, 50] on li "Active" at bounding box center [236, 51] width 55 height 12
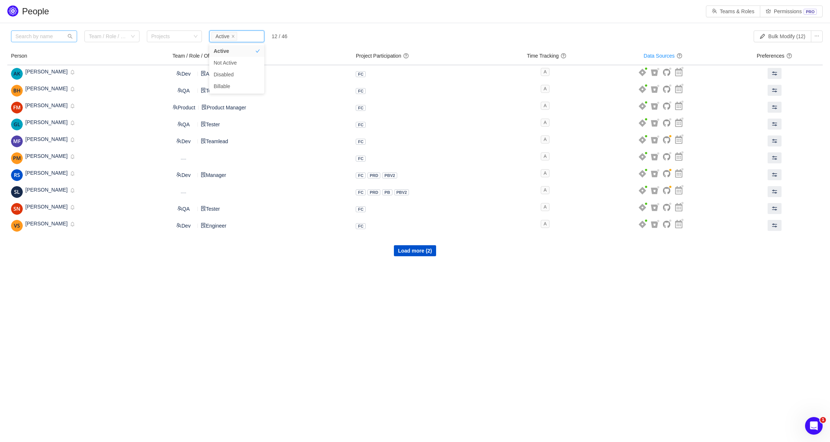
click at [201, 257] on section "Please review the list of users with privileged access Review Looks like you do…" at bounding box center [415, 143] width 830 height 241
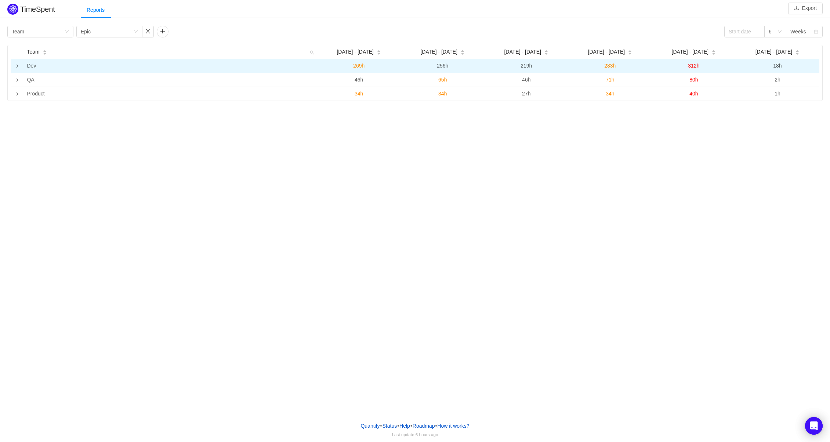
click at [17, 68] on icon "icon: right" at bounding box center [17, 66] width 4 height 4
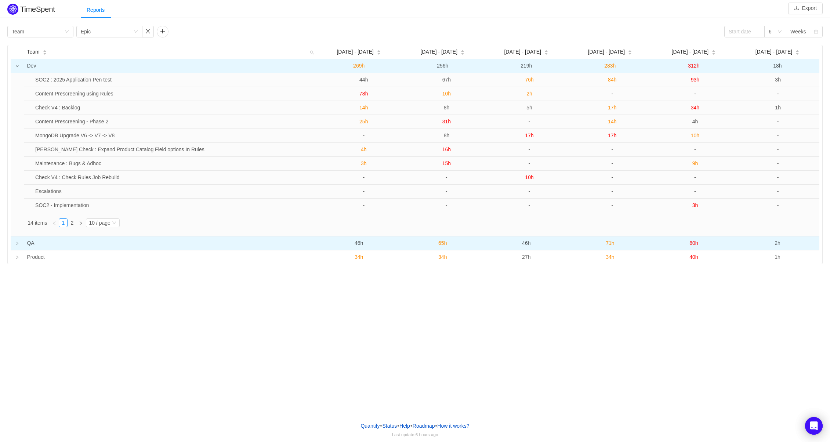
click at [17, 244] on icon "icon: right" at bounding box center [17, 244] width 4 height 4
click at [107, 221] on div "10 / page" at bounding box center [99, 223] width 21 height 8
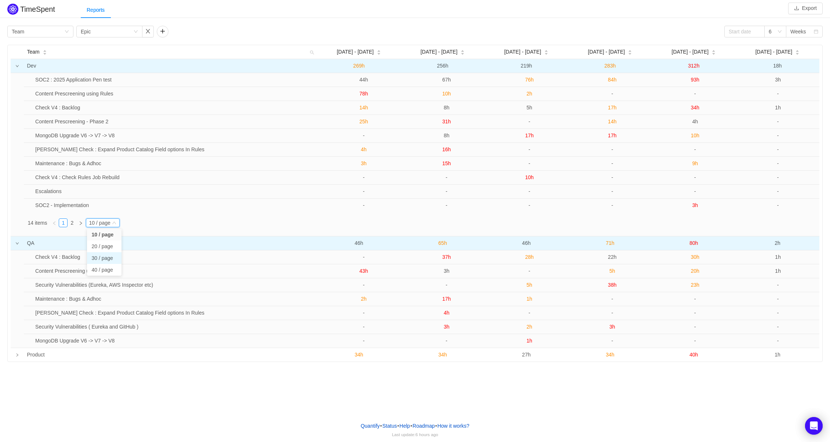
click at [98, 258] on li "30 / page" at bounding box center [104, 258] width 35 height 12
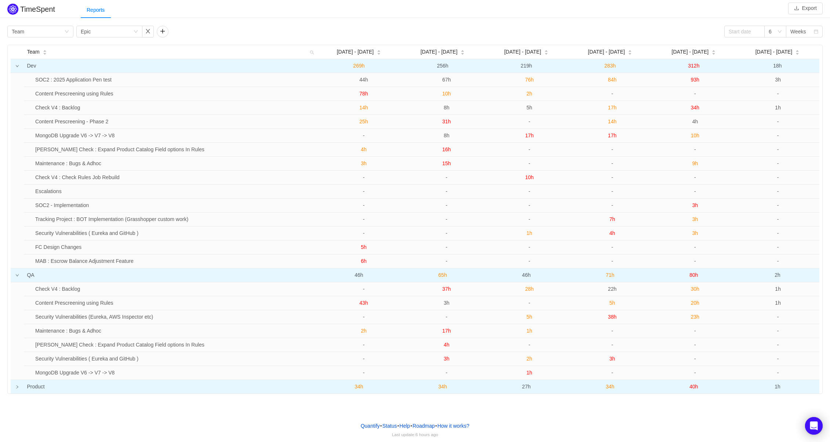
click at [18, 386] on icon "icon: right" at bounding box center [17, 387] width 4 height 4
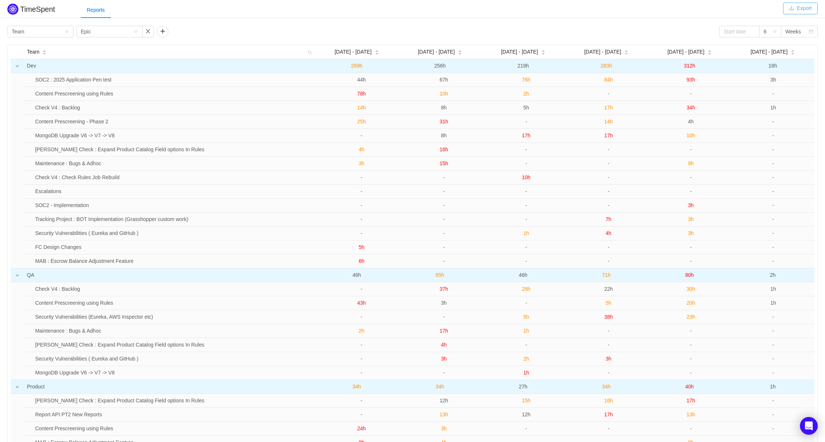
click at [805, 7] on button "Export" at bounding box center [800, 9] width 35 height 12
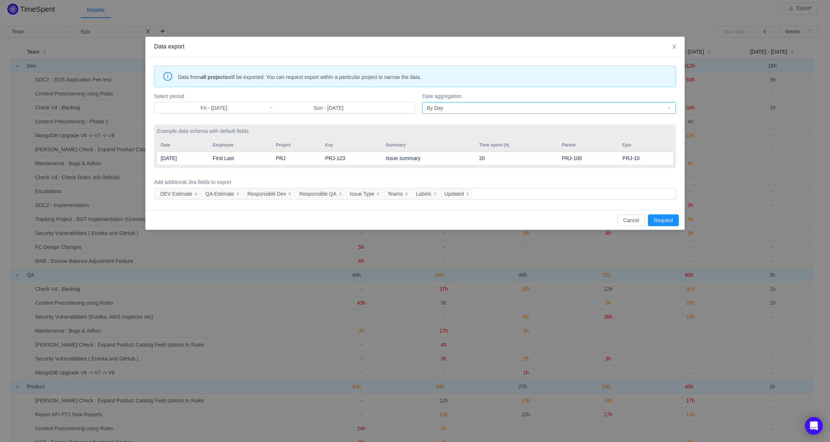
click at [455, 107] on div "By Day" at bounding box center [547, 107] width 240 height 11
click at [456, 131] on li "By Month" at bounding box center [549, 135] width 254 height 12
click at [223, 78] on strong "all projects" at bounding box center [213, 77] width 27 height 6
click at [262, 79] on span "Data from all projects will be exported. You can request export within a partic…" at bounding box center [424, 77] width 492 height 8
click at [300, 79] on span "Data from all projects will be exported. You can request export within a partic…" at bounding box center [424, 77] width 492 height 8
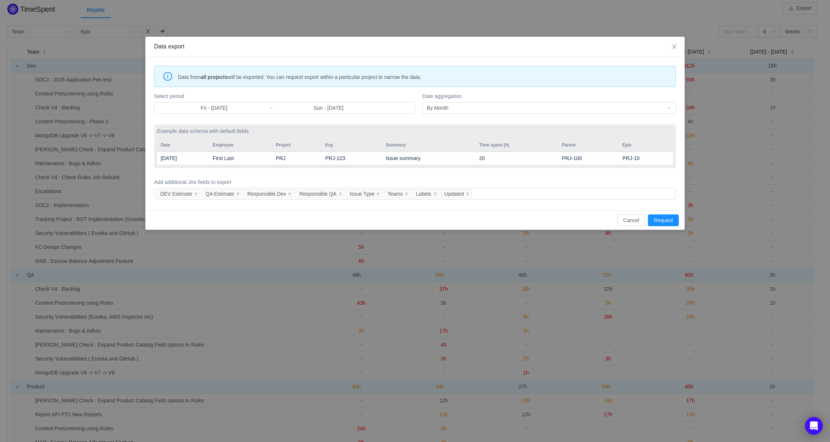
click at [309, 78] on span "Data from all projects will be exported. You can request export within a partic…" at bounding box center [424, 77] width 492 height 8
drag, startPoint x: 468, startPoint y: 160, endPoint x: 458, endPoint y: 160, distance: 9.9
click at [468, 160] on td "Issue summary" at bounding box center [429, 159] width 94 height 14
click at [421, 158] on td "Issue summary" at bounding box center [429, 159] width 94 height 14
click at [619, 156] on td "PRJ-100" at bounding box center [589, 159] width 61 height 14
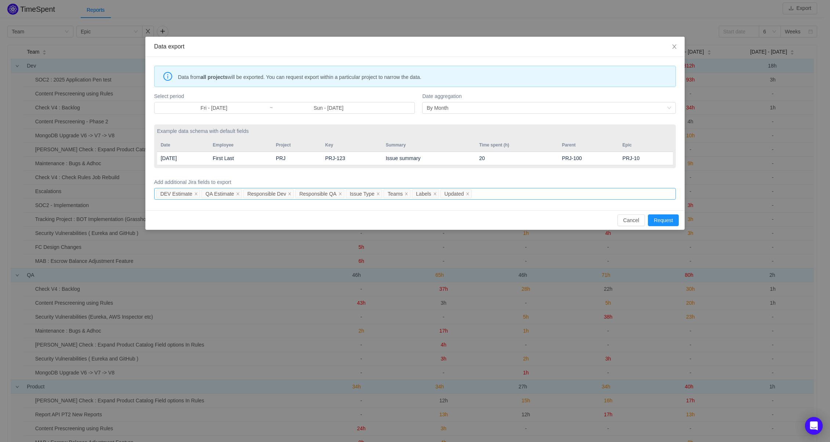
click at [548, 191] on div "DEV Estimate QA Estimate Responsible Dev Responsible QA Issue Type Teams Labels…" at bounding box center [414, 193] width 516 height 11
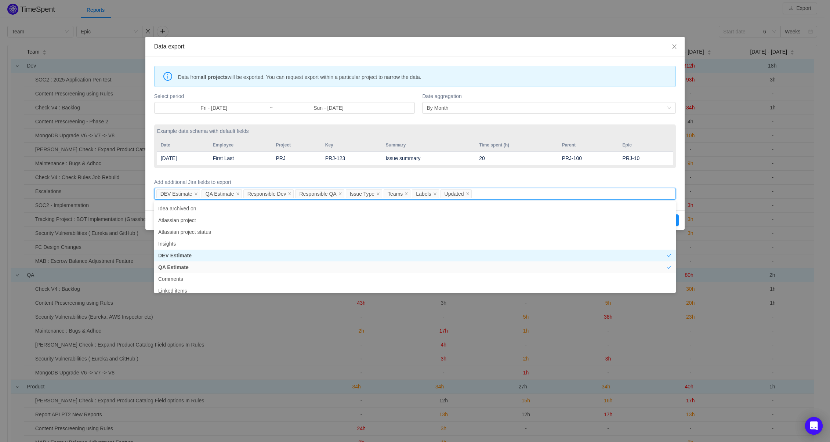
click at [546, 193] on div "DEV Estimate QA Estimate Responsible Dev Responsible QA Issue Type Teams Labels…" at bounding box center [414, 193] width 516 height 11
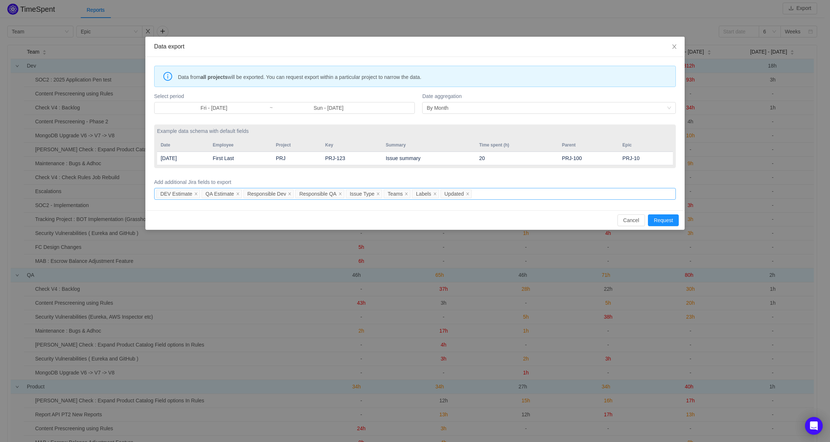
click at [546, 193] on div "DEV Estimate QA Estimate Responsible Dev Responsible QA Issue Type Teams Labels…" at bounding box center [414, 193] width 516 height 11
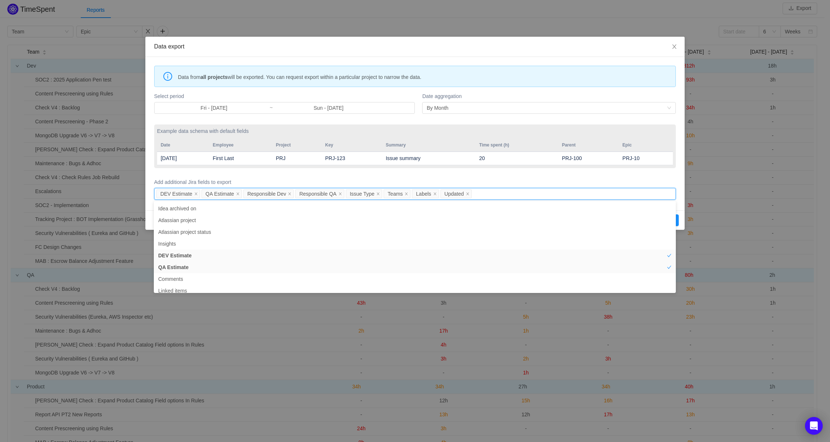
click at [321, 69] on div "Data from all projects will be exported. You can request export within a partic…" at bounding box center [415, 76] width 522 height 21
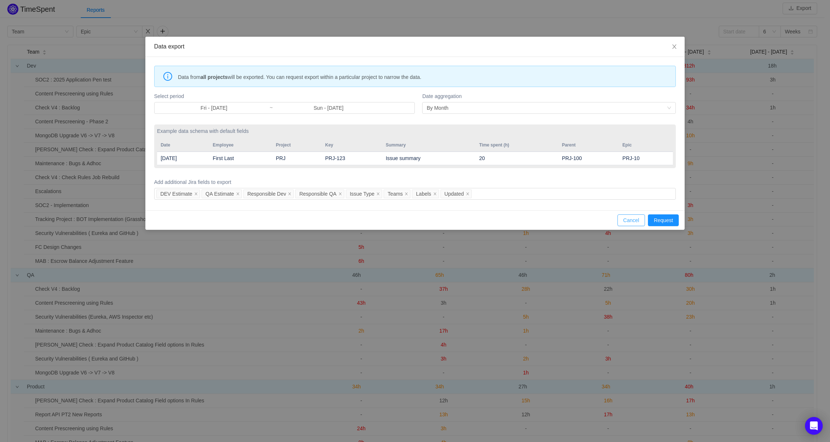
click at [626, 220] on button "Cancel" at bounding box center [632, 220] width 28 height 12
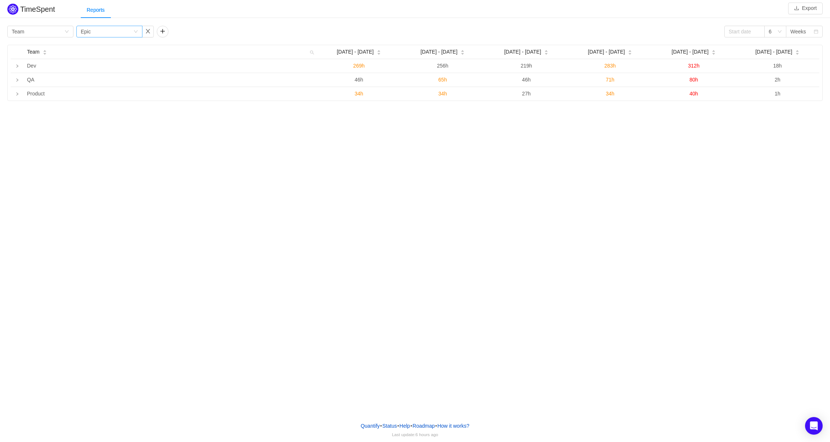
click at [106, 32] on div "Group by Epic" at bounding box center [107, 31] width 53 height 11
click at [32, 33] on div "Group by Team" at bounding box center [38, 31] width 53 height 11
click at [29, 94] on li "Person" at bounding box center [40, 93] width 66 height 12
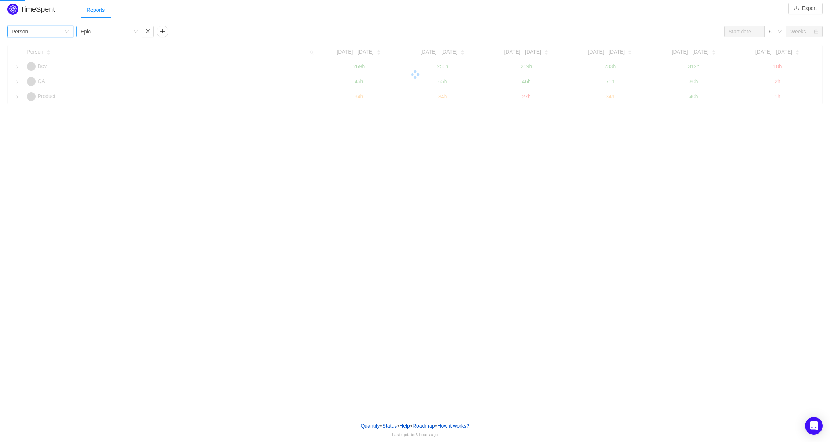
click at [112, 35] on div "Group by Epic" at bounding box center [107, 31] width 53 height 11
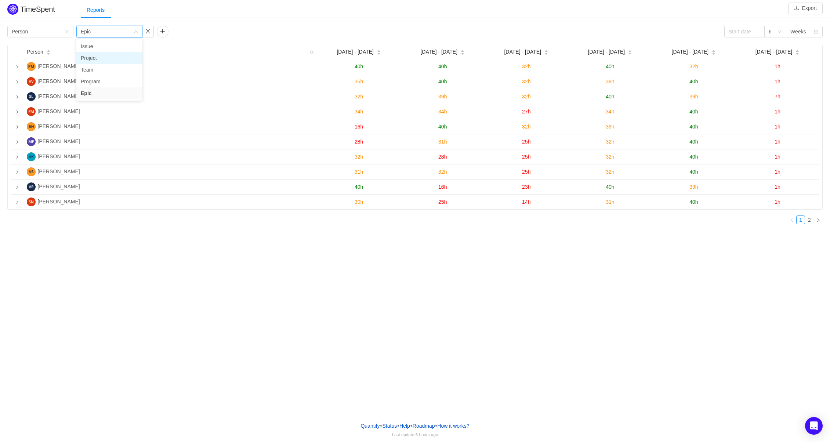
click at [98, 61] on li "Project" at bounding box center [109, 58] width 66 height 12
click at [43, 31] on div "Group by Person" at bounding box center [38, 31] width 53 height 11
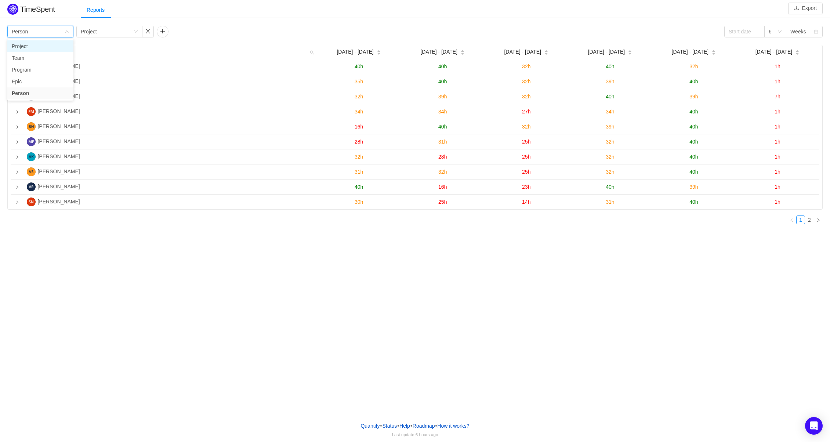
click at [31, 48] on li "Project" at bounding box center [40, 46] width 66 height 12
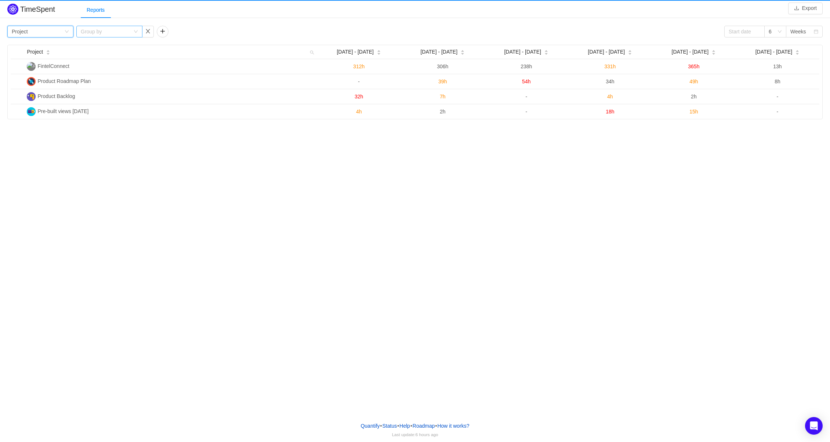
click at [119, 31] on div "Group by" at bounding box center [105, 31] width 49 height 7
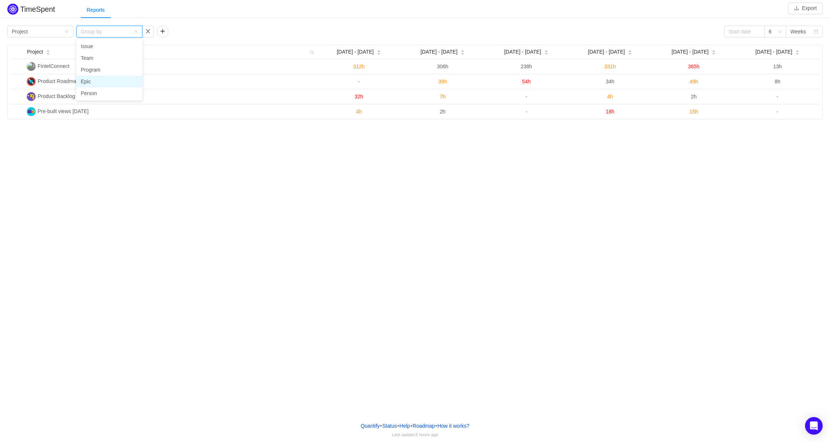
click at [106, 81] on li "Epic" at bounding box center [109, 82] width 66 height 12
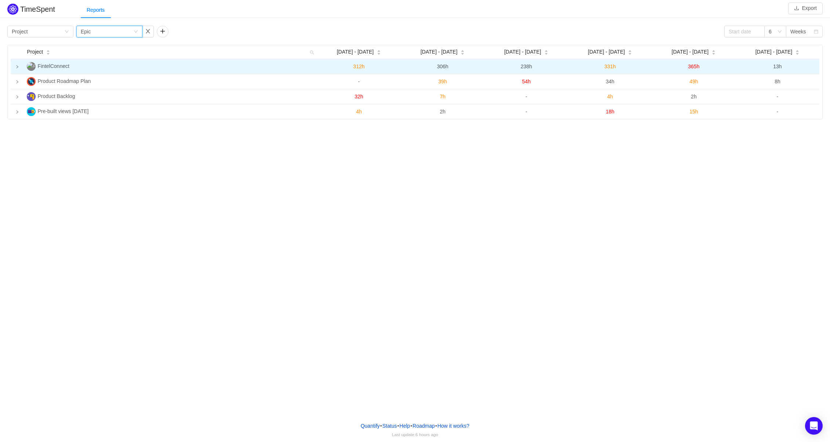
click at [18, 68] on icon "icon: right" at bounding box center [17, 67] width 4 height 4
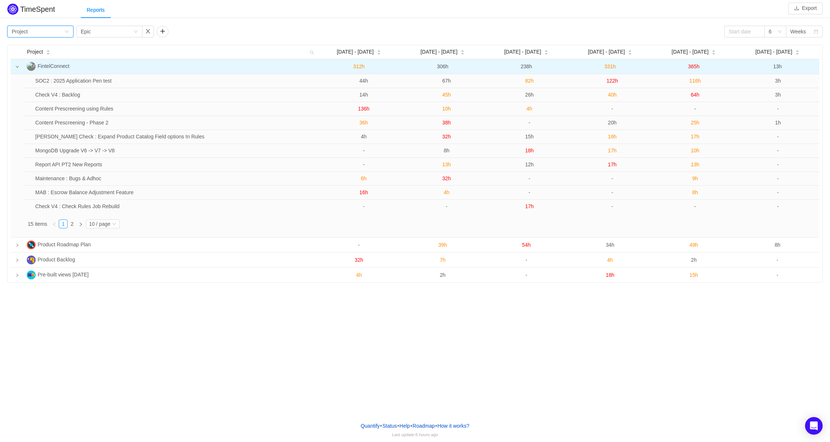
click at [32, 30] on div "Group by Project" at bounding box center [38, 31] width 53 height 11
click at [30, 59] on li "Team" at bounding box center [40, 58] width 66 height 12
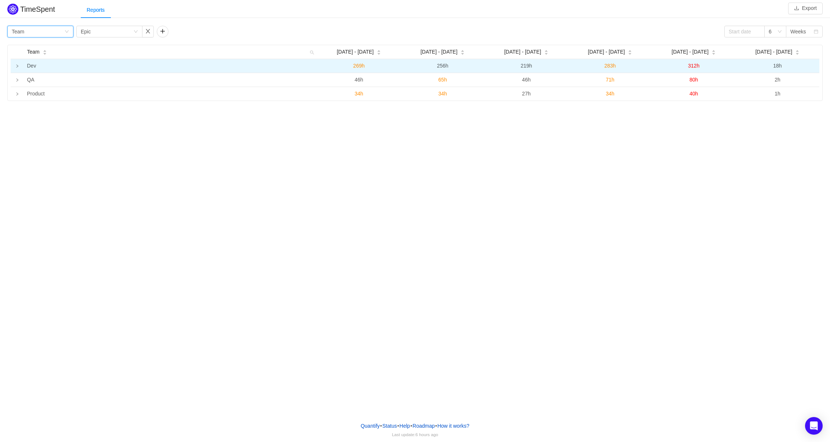
click at [17, 68] on icon "icon: right" at bounding box center [17, 66] width 4 height 4
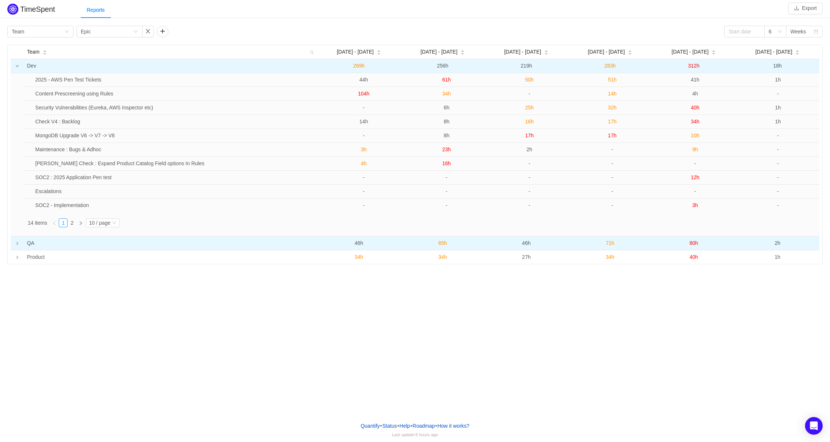
click at [20, 246] on td at bounding box center [17, 243] width 13 height 14
